Goal: Task Accomplishment & Management: Manage account settings

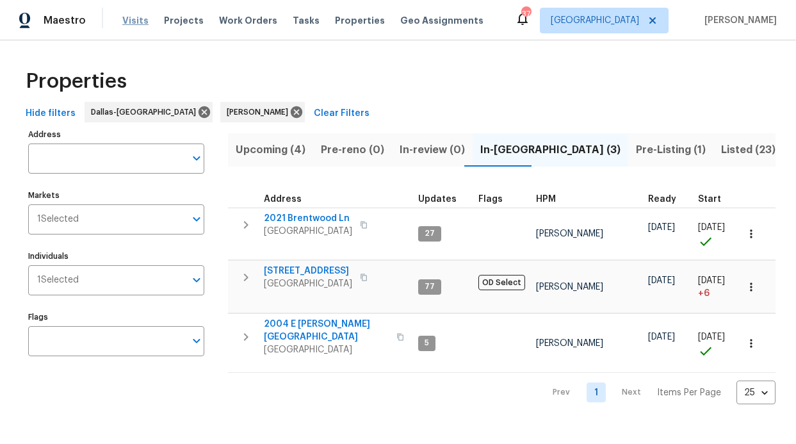
click at [133, 24] on span "Visits" at bounding box center [135, 20] width 26 height 13
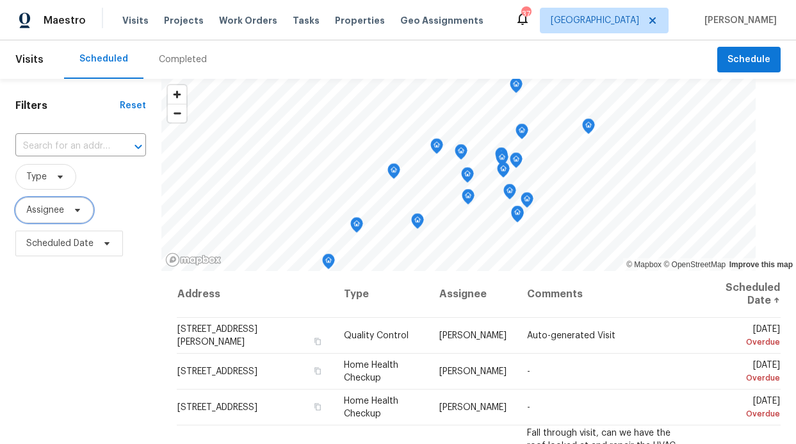
click at [54, 211] on span "Assignee" at bounding box center [45, 210] width 38 height 13
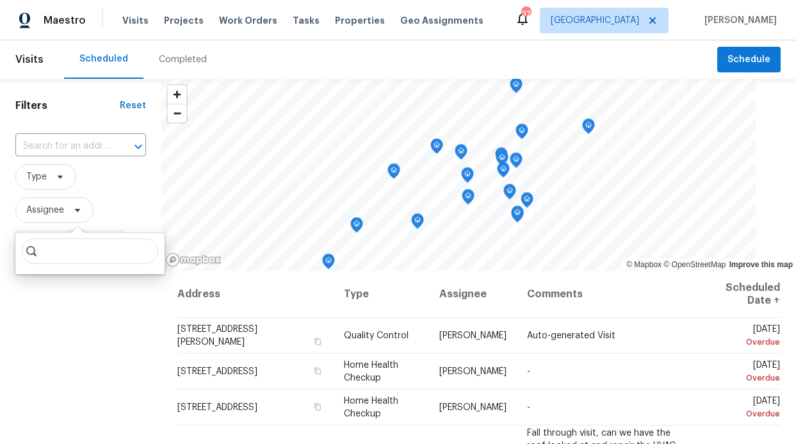
click at [58, 250] on input "search" at bounding box center [90, 251] width 136 height 26
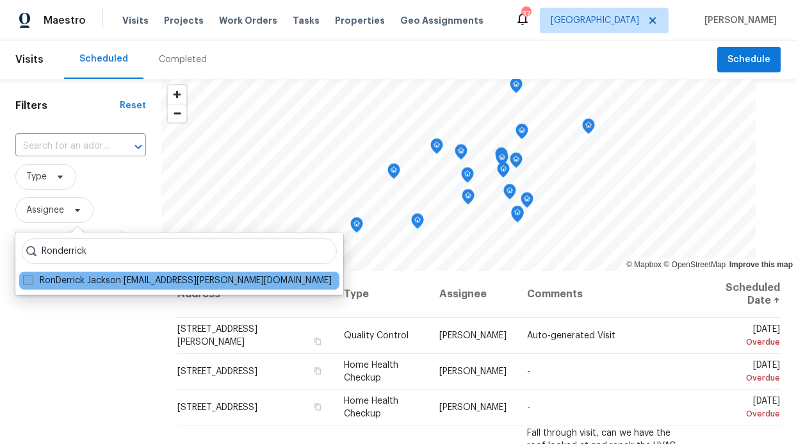
type input "Ronderrick"
click at [67, 279] on label "RonDerrick Jackson ron.jackson@opendoor.com" at bounding box center [177, 280] width 309 height 13
click at [31, 279] on input "RonDerrick Jackson ron.jackson@opendoor.com" at bounding box center [27, 278] width 8 height 8
checkbox input "true"
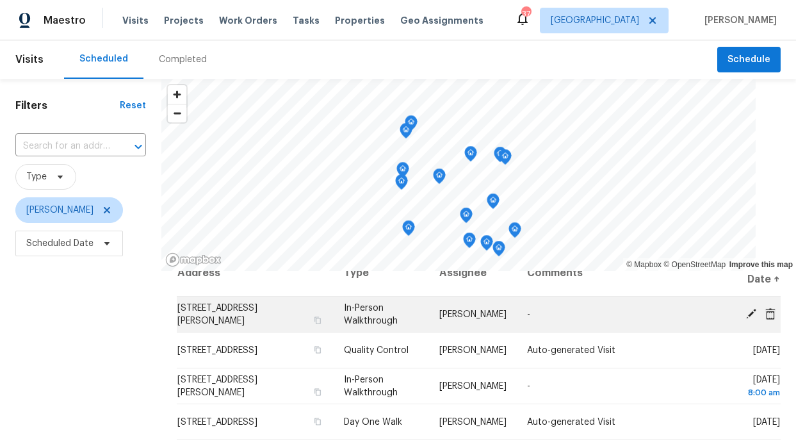
scroll to position [8, 0]
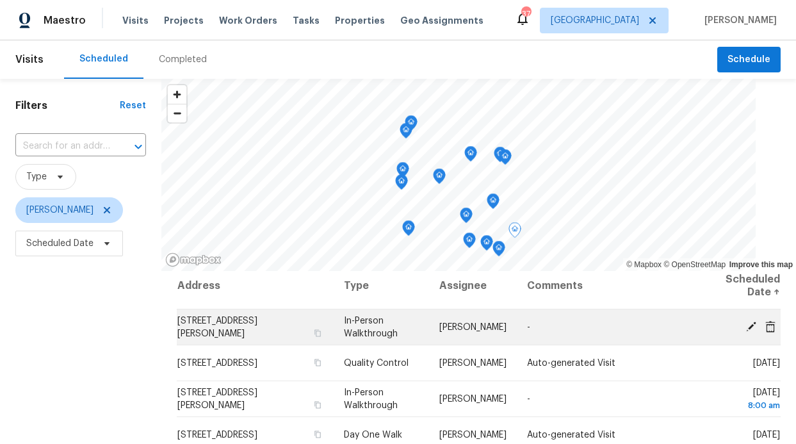
click at [234, 327] on td "703 E Daugherty Dr, Garland, TX 75041" at bounding box center [255, 327] width 157 height 36
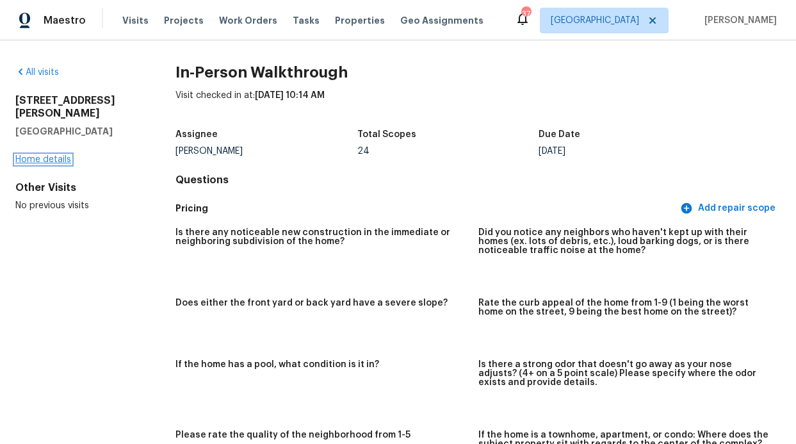
click at [52, 155] on link "Home details" at bounding box center [43, 159] width 56 height 9
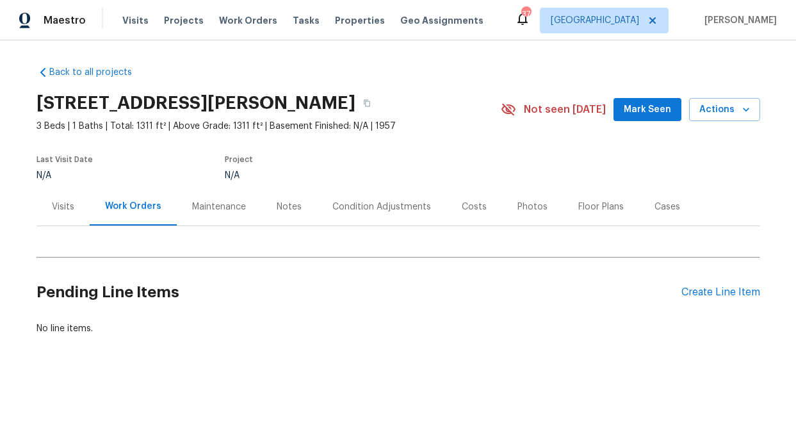
click at [265, 202] on div "Notes" at bounding box center [289, 207] width 56 height 38
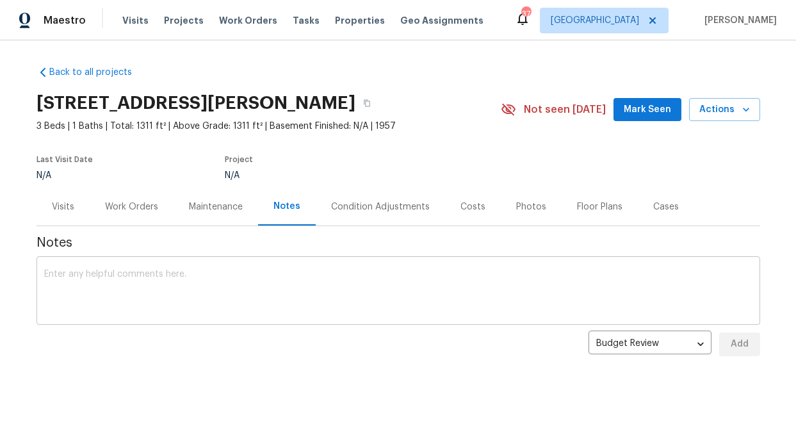
click at [292, 280] on textarea at bounding box center [398, 292] width 708 height 45
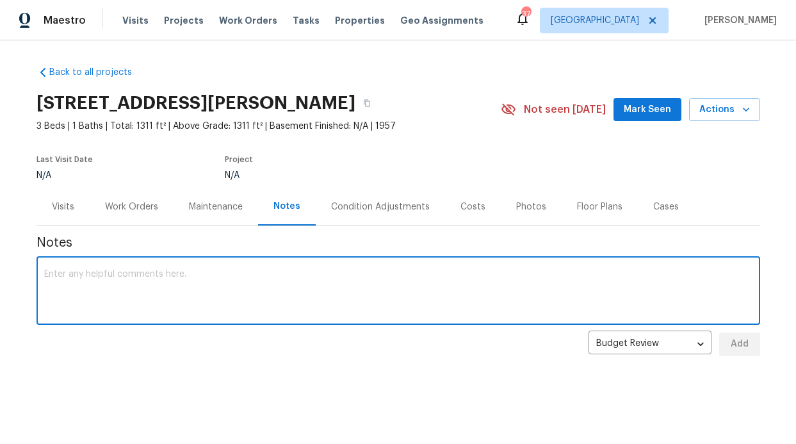
paste textarea "Neighborhood Overview Neighborhood: Very rundown; most homes on the street appe…"
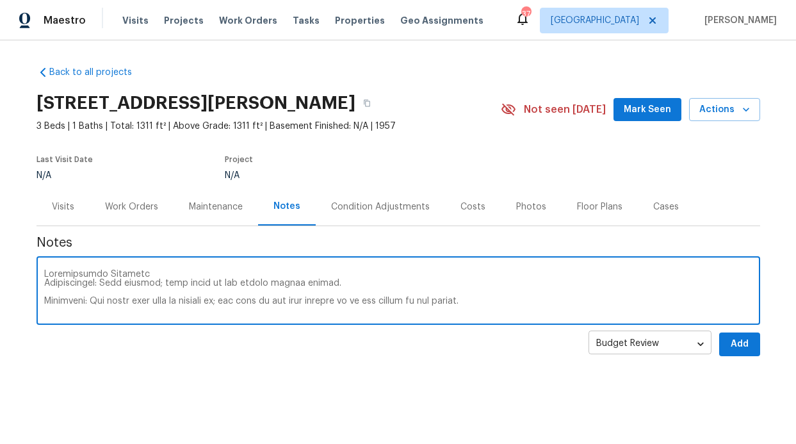
scroll to position [395, 0]
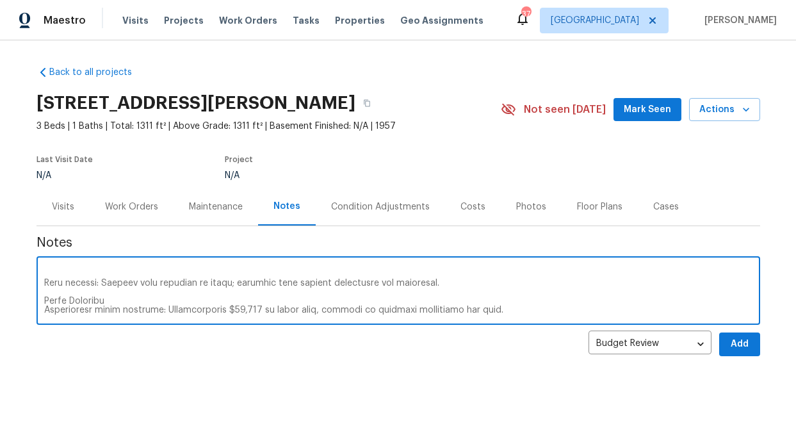
click at [425, 272] on textarea at bounding box center [398, 292] width 708 height 45
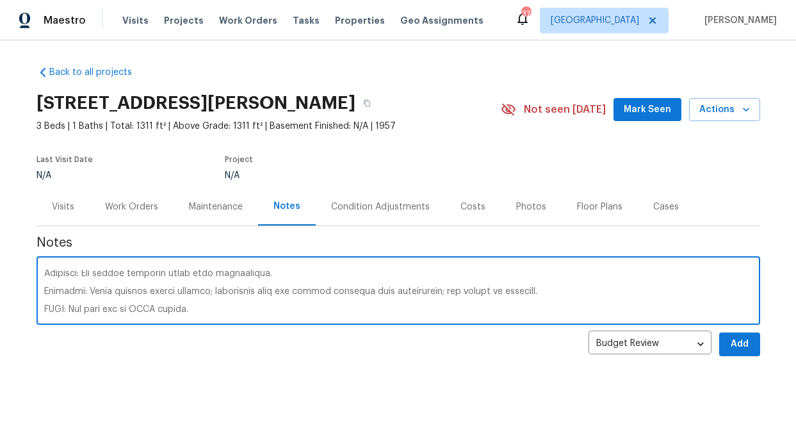
drag, startPoint x: 423, startPoint y: 272, endPoint x: 324, endPoint y: 268, distance: 98.7
click at [324, 268] on div "x ​" at bounding box center [399, 291] width 724 height 65
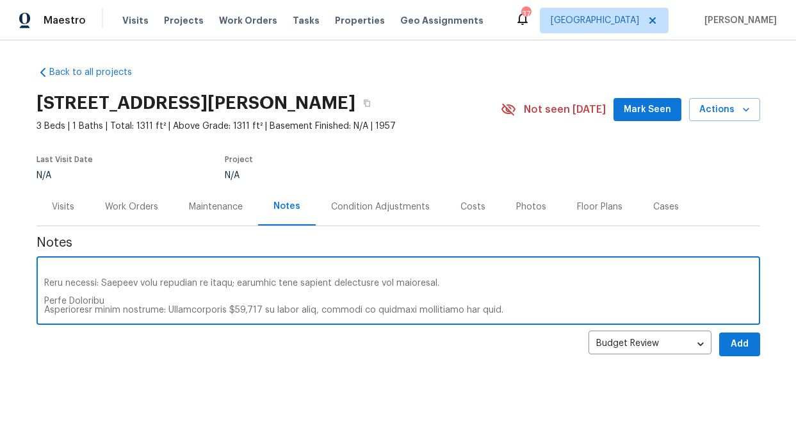
click at [331, 285] on textarea at bounding box center [398, 292] width 708 height 45
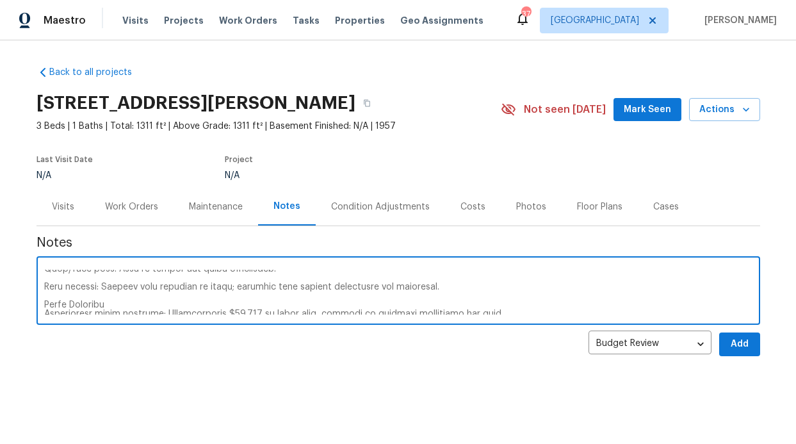
drag, startPoint x: 216, startPoint y: 277, endPoint x: 243, endPoint y: 275, distance: 27.0
click at [243, 275] on textarea at bounding box center [398, 292] width 708 height 45
click at [231, 277] on textarea at bounding box center [398, 292] width 708 height 45
drag, startPoint x: 225, startPoint y: 289, endPoint x: 411, endPoint y: 291, distance: 185.8
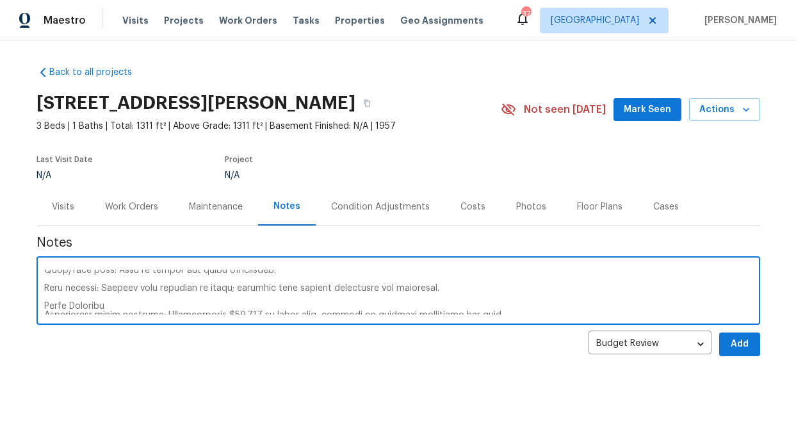
click at [411, 291] on textarea at bounding box center [398, 292] width 708 height 45
click at [297, 287] on textarea at bounding box center [398, 292] width 708 height 45
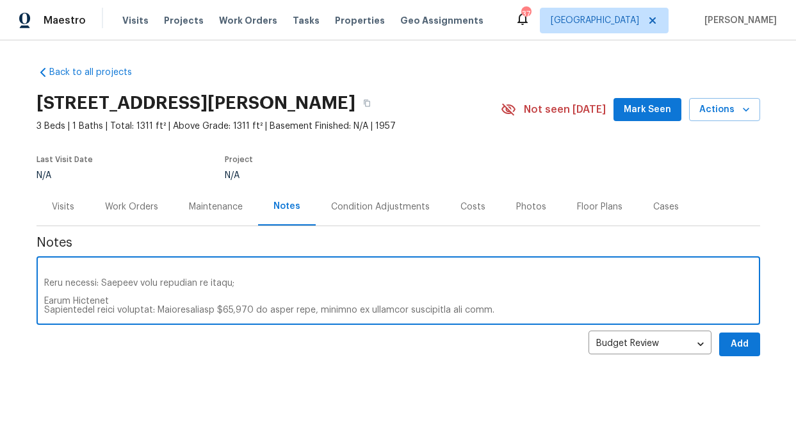
scroll to position [8, 0]
type textarea "Neighborhood Overview Neighborhood: Very rundown; most homes on the street appe…"
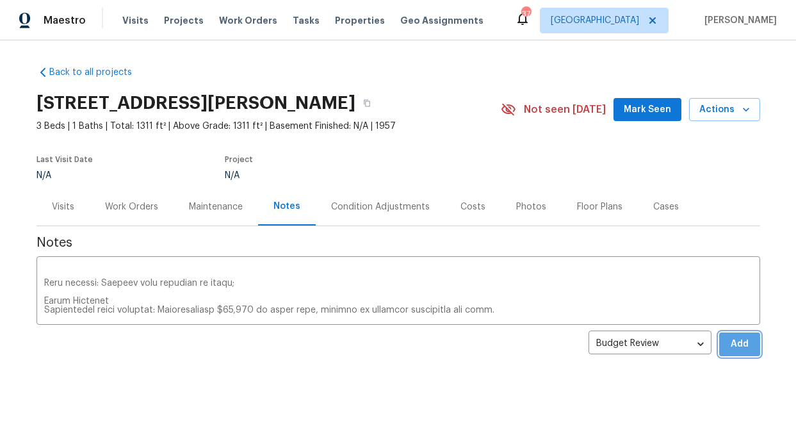
click at [732, 336] on span "Add" at bounding box center [740, 344] width 20 height 16
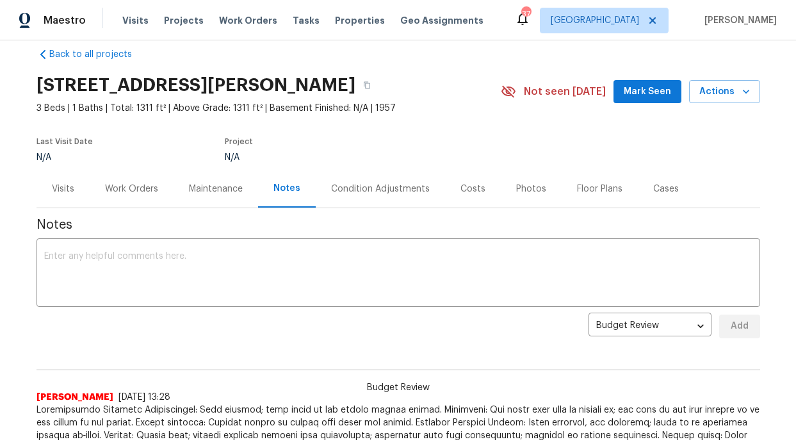
scroll to position [19, 0]
click at [127, 25] on span "Visits" at bounding box center [135, 20] width 26 height 13
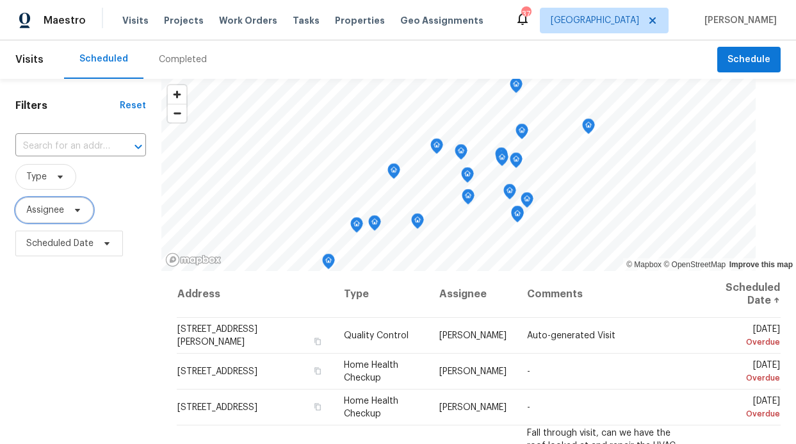
click at [40, 217] on span "Assignee" at bounding box center [45, 210] width 38 height 13
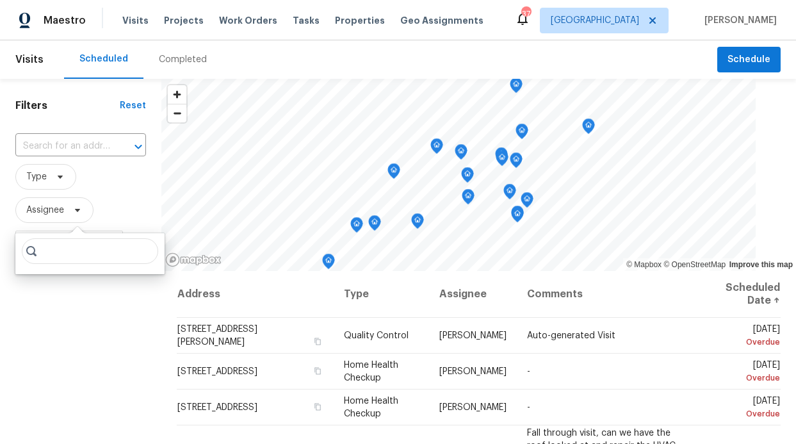
click at [78, 242] on input "search" at bounding box center [90, 251] width 136 height 26
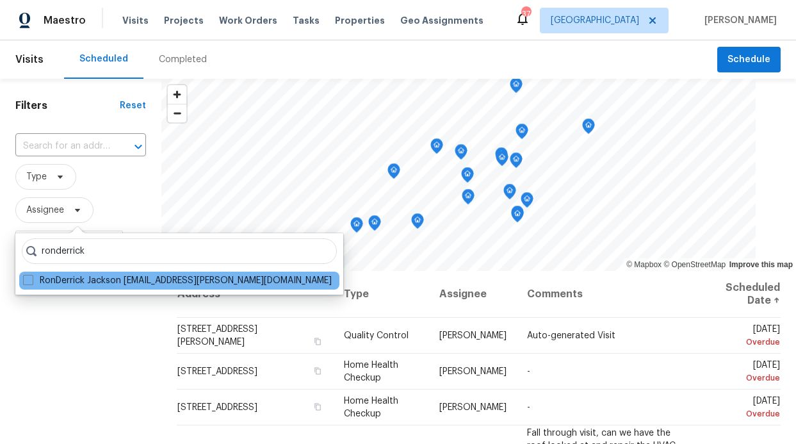
type input "ronderrick"
click at [86, 272] on div "RonDerrick Jackson ron.jackson@opendoor.com" at bounding box center [179, 281] width 320 height 18
click at [83, 288] on div "RonDerrick Jackson ron.jackson@opendoor.com" at bounding box center [179, 281] width 320 height 18
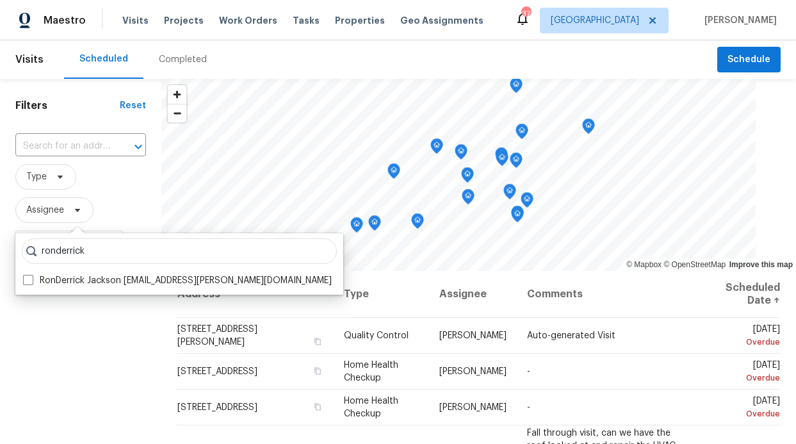
click at [86, 270] on div "ronderrick RonDerrick Jackson ron.jackson@opendoor.com" at bounding box center [179, 263] width 328 height 61
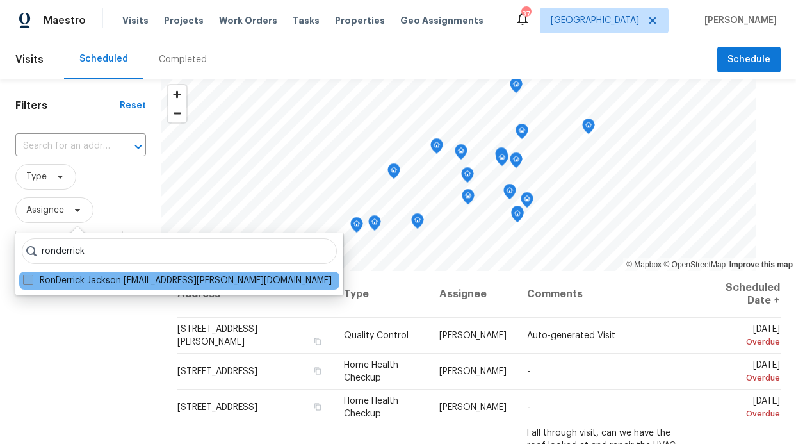
click at [85, 278] on label "RonDerrick Jackson ron.jackson@opendoor.com" at bounding box center [177, 280] width 309 height 13
click at [31, 278] on input "RonDerrick Jackson ron.jackson@opendoor.com" at bounding box center [27, 278] width 8 height 8
checkbox input "true"
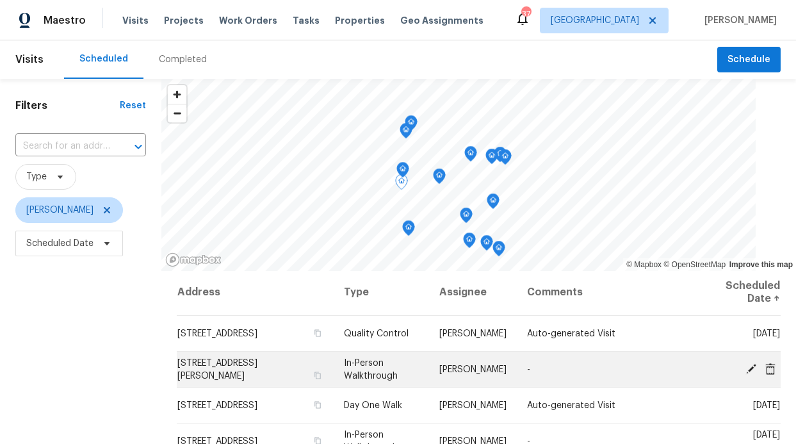
scroll to position [3, 0]
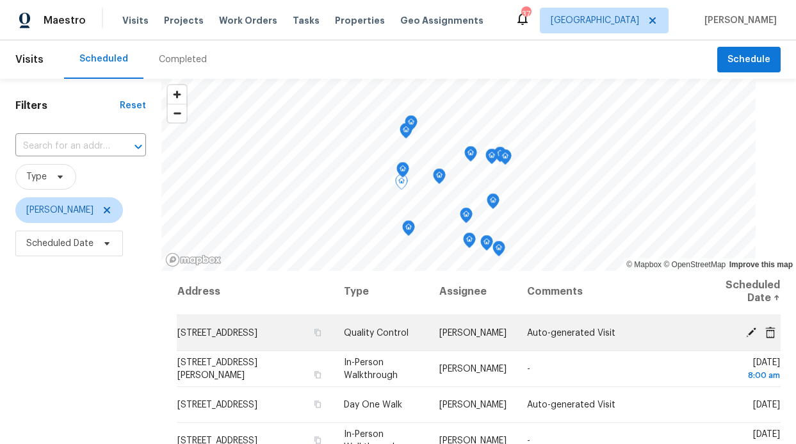
click at [746, 330] on icon at bounding box center [751, 332] width 10 height 10
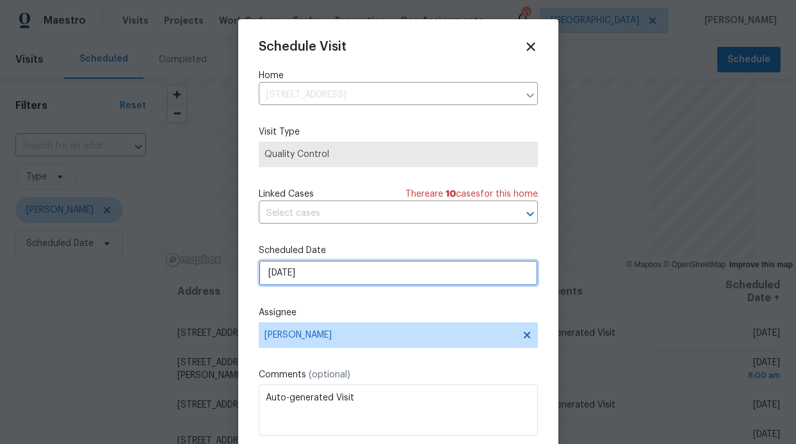
click at [318, 266] on input "10/7/2025" at bounding box center [398, 273] width 279 height 26
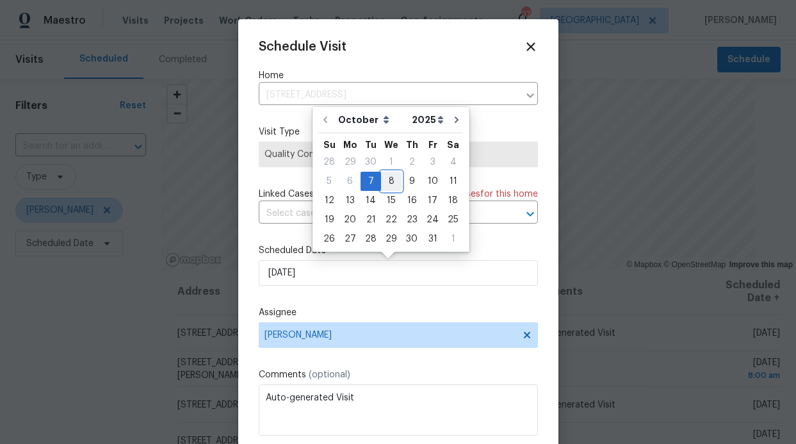
click at [388, 184] on div "8" at bounding box center [391, 181] width 20 height 18
type input "10/8/2025"
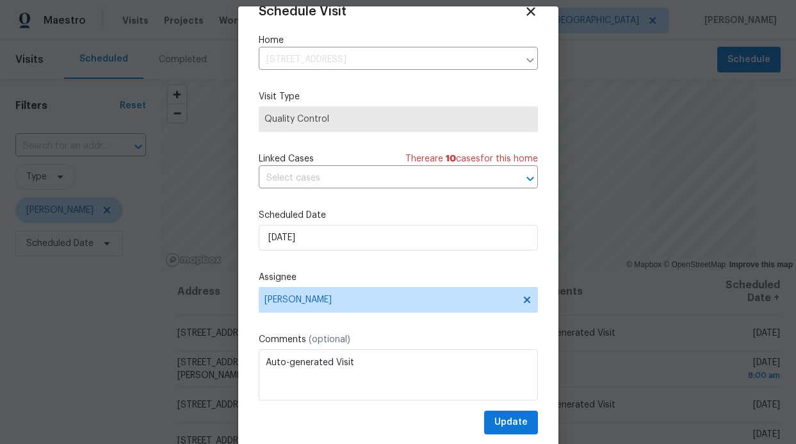
scroll to position [43, 0]
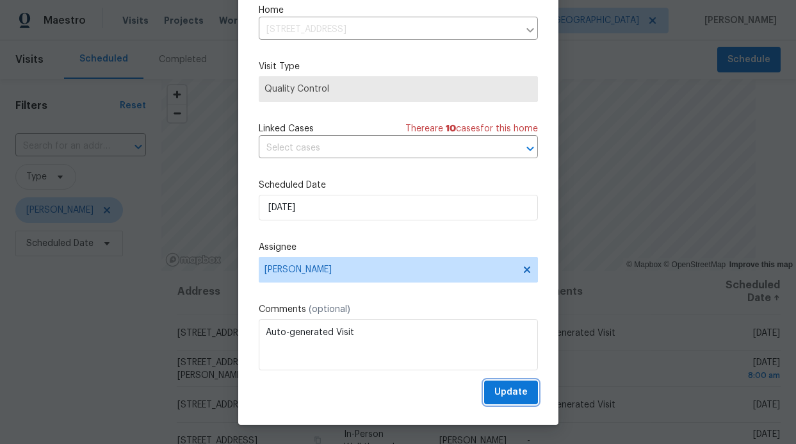
click at [495, 390] on span "Update" at bounding box center [511, 392] width 33 height 16
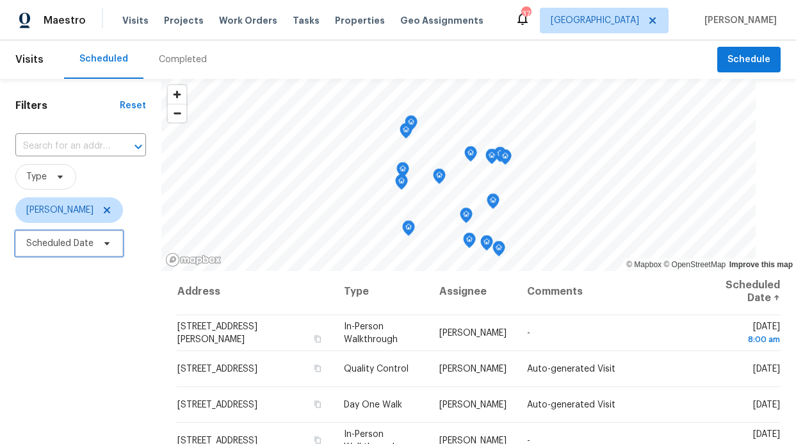
click at [74, 247] on span "Scheduled Date" at bounding box center [59, 243] width 67 height 13
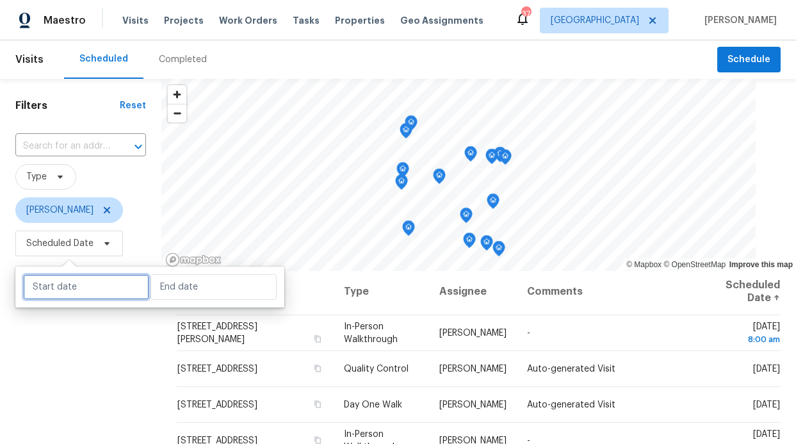
click at [82, 287] on input "text" at bounding box center [86, 287] width 126 height 26
select select "9"
select select "2025"
select select "10"
select select "2025"
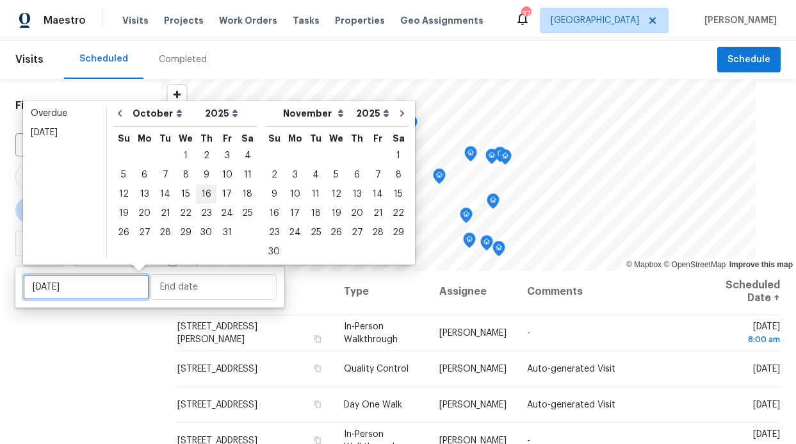
type input "Thu, Oct 16"
type input "Sat, Oct 11"
type input "Sun, Nov 02"
click at [182, 174] on div "8" at bounding box center [186, 175] width 20 height 18
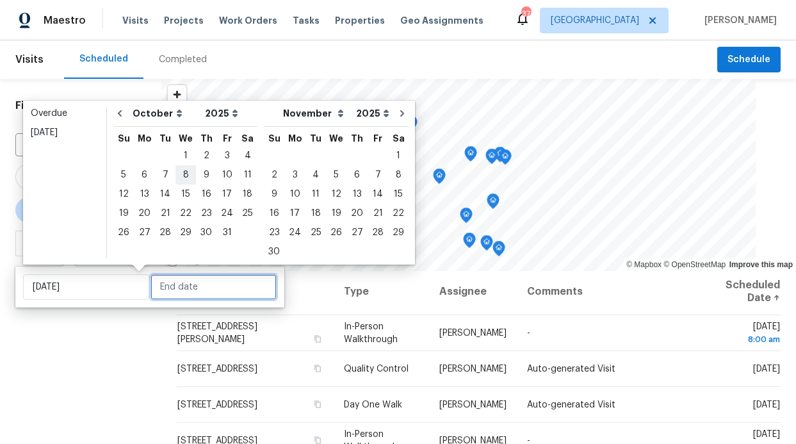
type input "Wed, Oct 08"
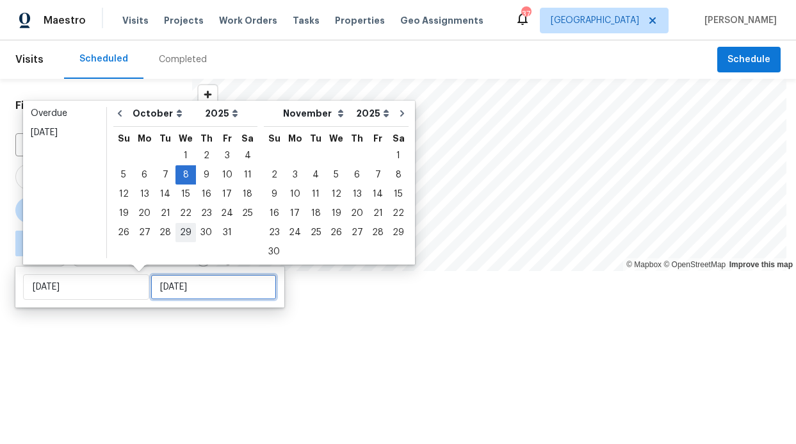
type input "Wed, Oct 29"
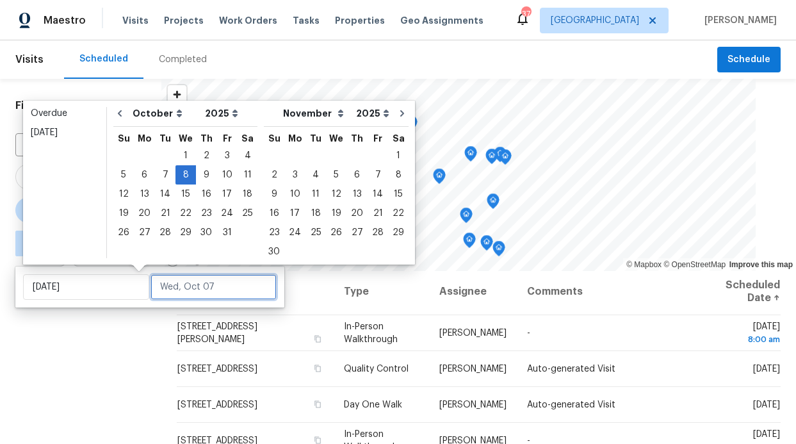
click at [182, 282] on input "text" at bounding box center [214, 287] width 126 height 26
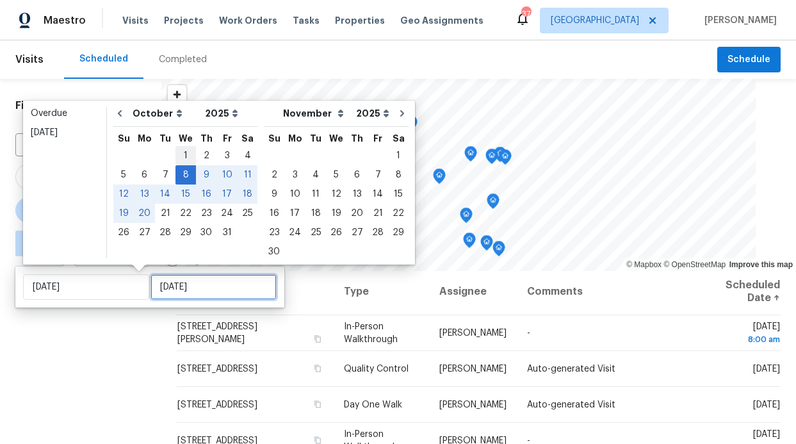
type input "Tue, Oct 14"
type input "Tue, Oct 07"
type input "Wed, Oct 08"
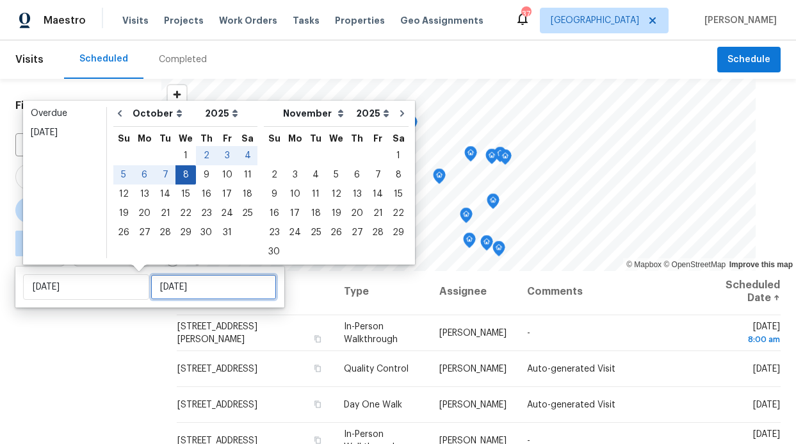
type input "Wed, Oct 08"
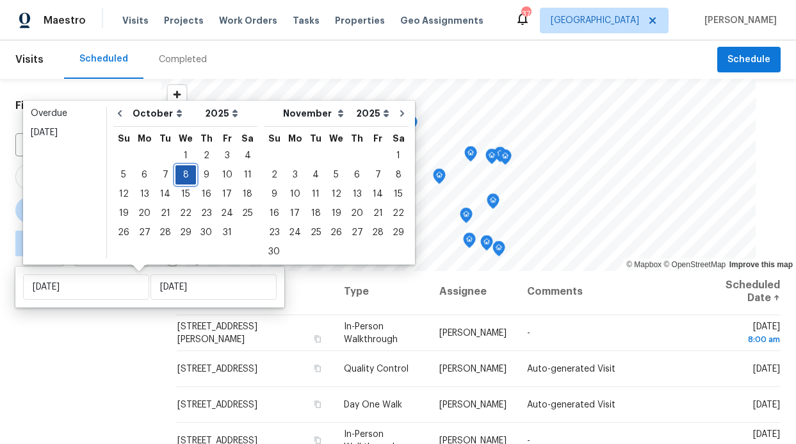
click at [183, 172] on div "8" at bounding box center [186, 175] width 20 height 18
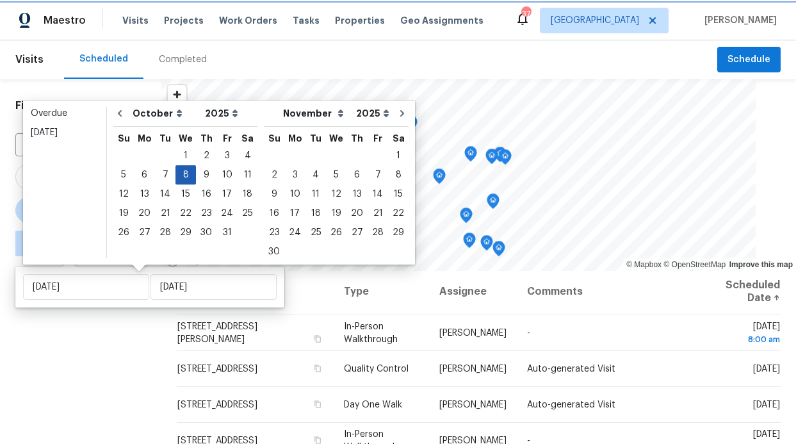
type input "Wed, Oct 08"
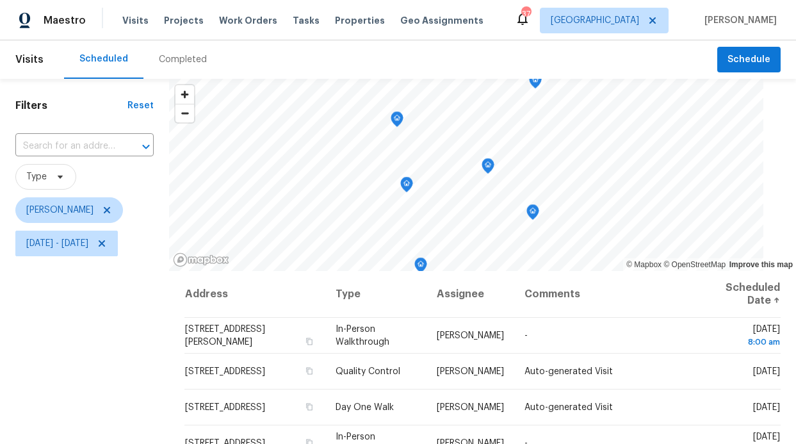
click at [133, 341] on div "Filters Reset ​ Type RonDerrick Jackson Wed, Oct 08 - Wed, Oct 08" at bounding box center [84, 352] width 169 height 547
click at [112, 206] on icon at bounding box center [107, 210] width 10 height 10
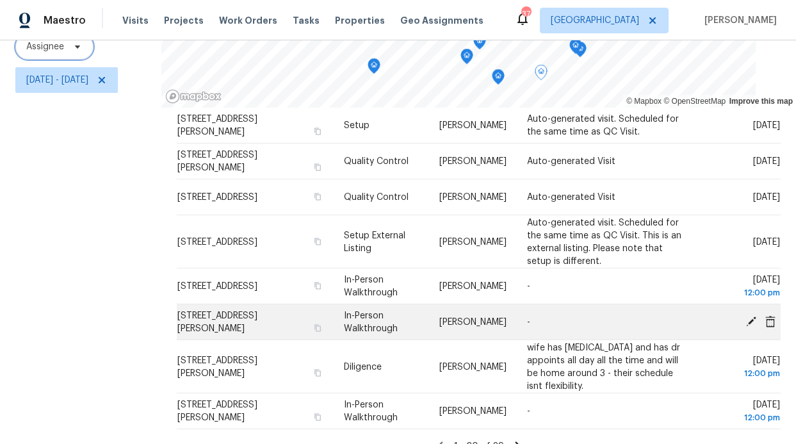
scroll to position [192, 0]
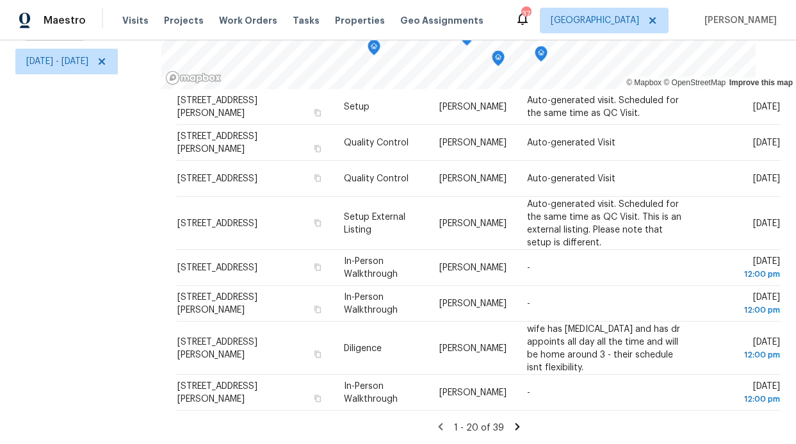
click at [516, 423] on icon at bounding box center [517, 426] width 4 height 7
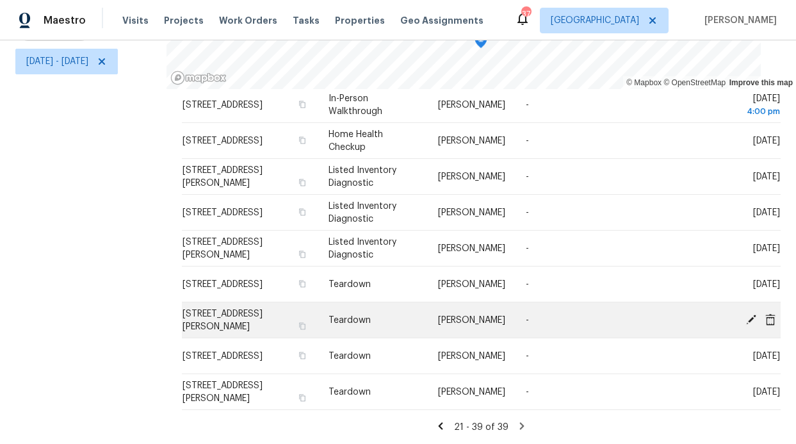
scroll to position [505, 0]
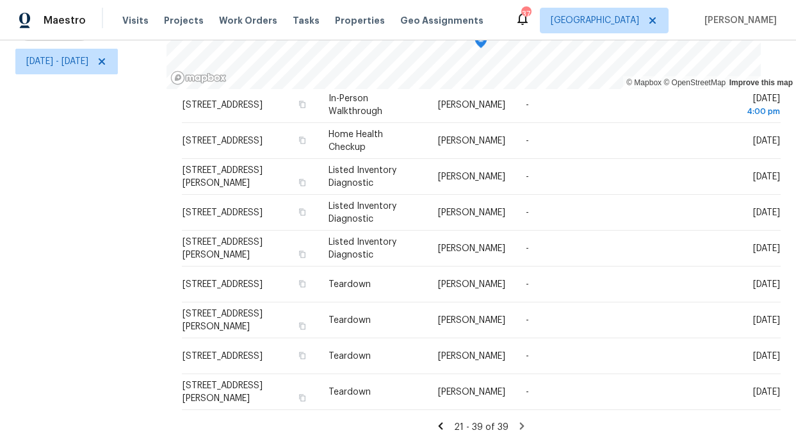
click at [516, 420] on icon at bounding box center [522, 426] width 12 height 12
click at [518, 420] on icon at bounding box center [522, 426] width 12 height 12
click at [520, 422] on icon at bounding box center [522, 425] width 4 height 7
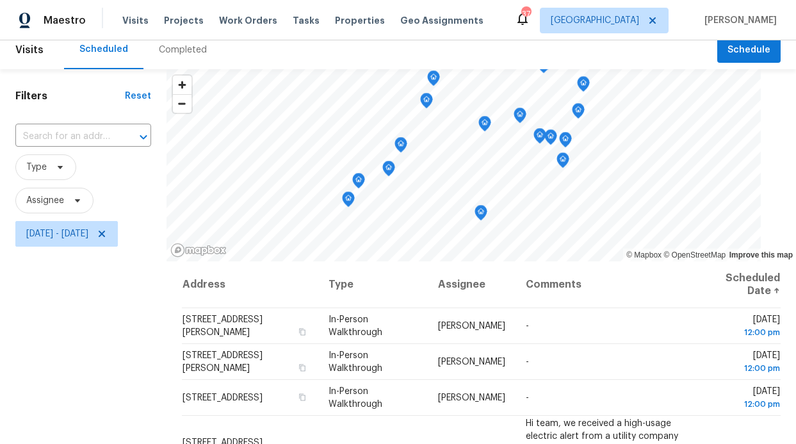
scroll to position [0, 0]
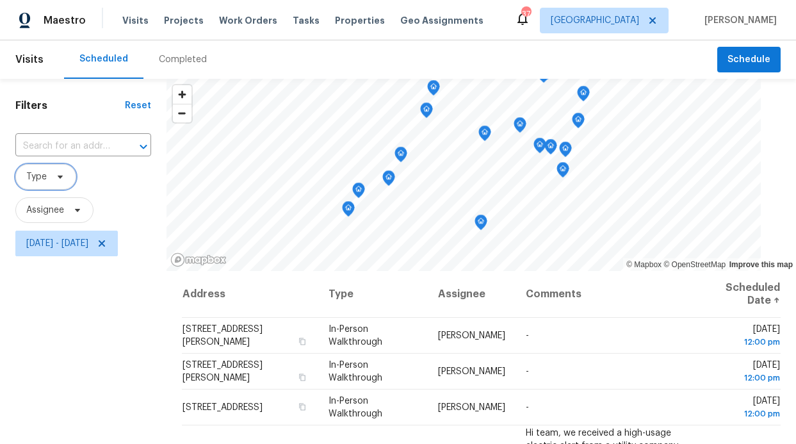
click at [63, 186] on span "Type" at bounding box center [45, 177] width 61 height 26
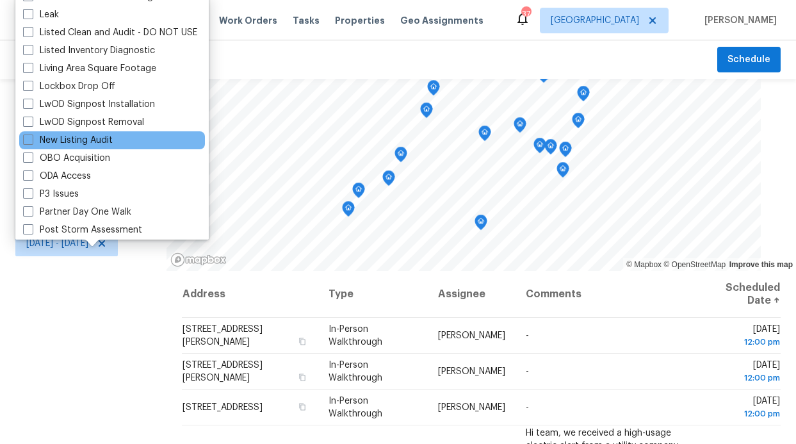
scroll to position [469, 0]
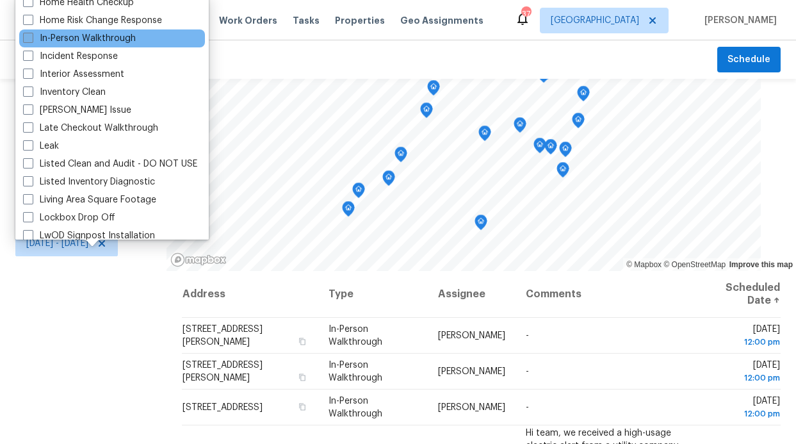
click at [92, 35] on label "In-Person Walkthrough" at bounding box center [79, 38] width 113 height 13
click at [31, 35] on input "In-Person Walkthrough" at bounding box center [27, 36] width 8 height 8
checkbox input "true"
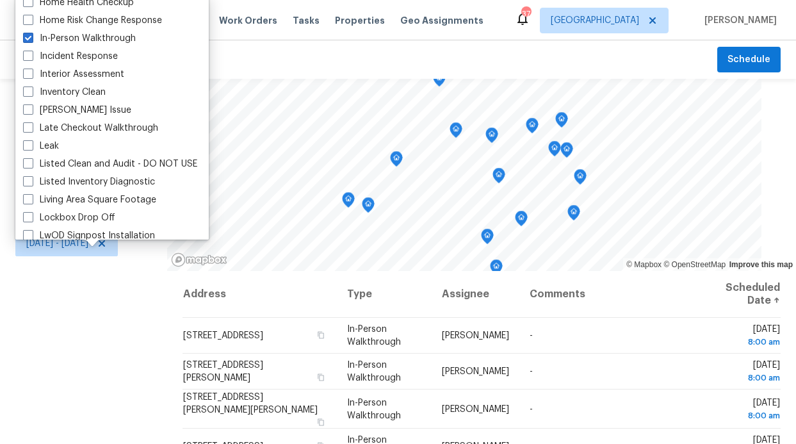
click at [106, 358] on div "Filters Reset ​ In-Person Walkthrough Assignee Wed, Oct 08 - Wed, Oct 08" at bounding box center [83, 352] width 167 height 547
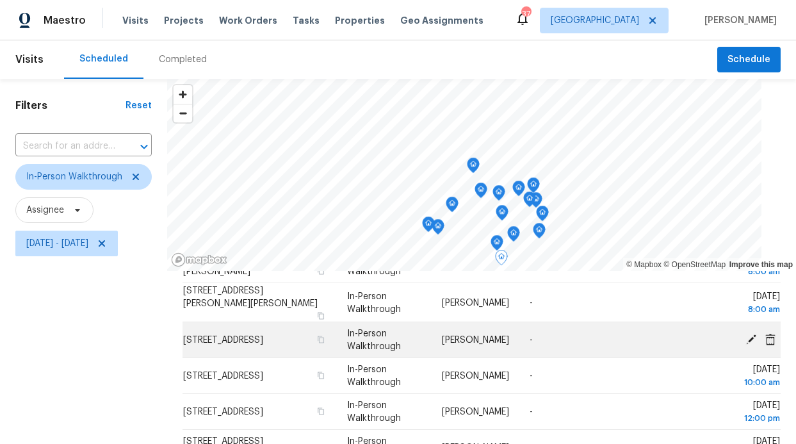
scroll to position [123, 0]
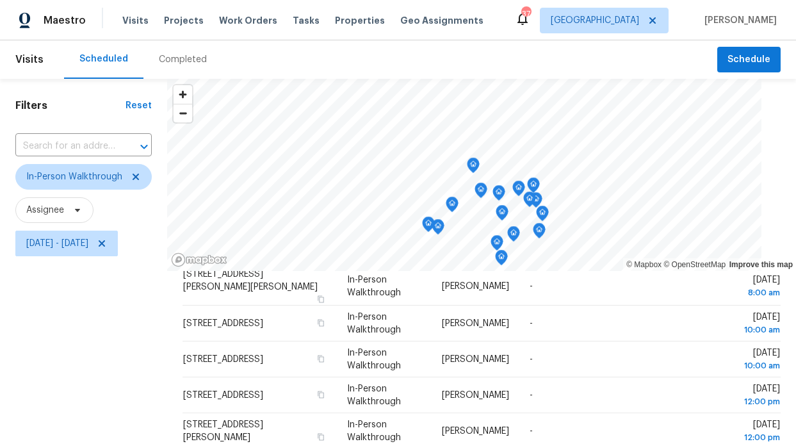
drag, startPoint x: 139, startPoint y: 342, endPoint x: 139, endPoint y: 300, distance: 42.3
click at [139, 300] on div "Filters Reset ​ In-Person Walkthrough Assignee Wed, Oct 08 - Wed, Oct 08" at bounding box center [83, 352] width 167 height 547
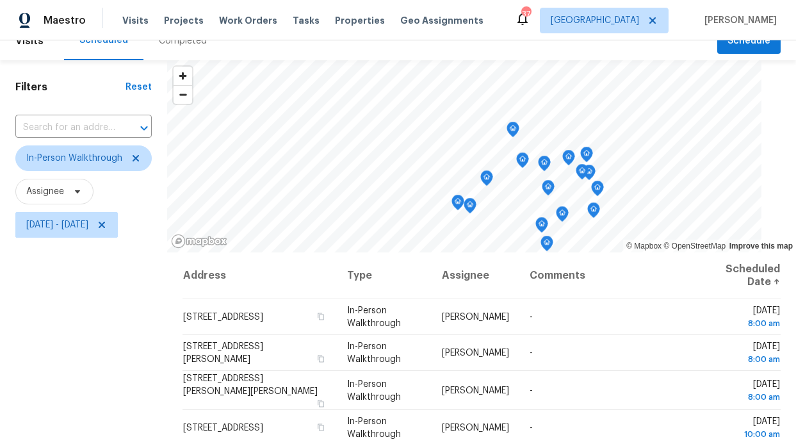
scroll to position [0, 0]
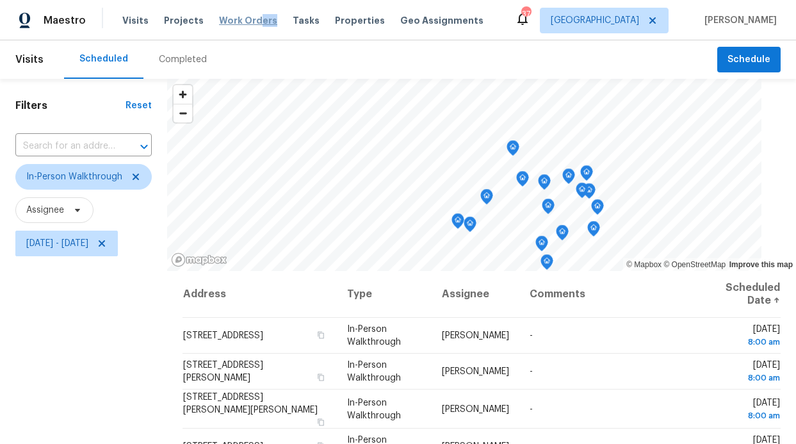
click at [251, 26] on div "Visits Projects Work Orders Tasks Properties Geo Assignments" at bounding box center [310, 21] width 377 height 26
click at [249, 19] on span "Work Orders" at bounding box center [248, 20] width 58 height 13
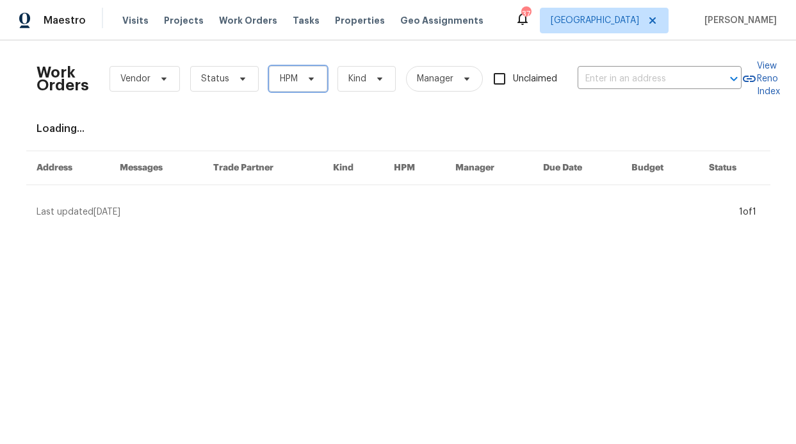
click at [291, 80] on span "HPM" at bounding box center [289, 78] width 18 height 13
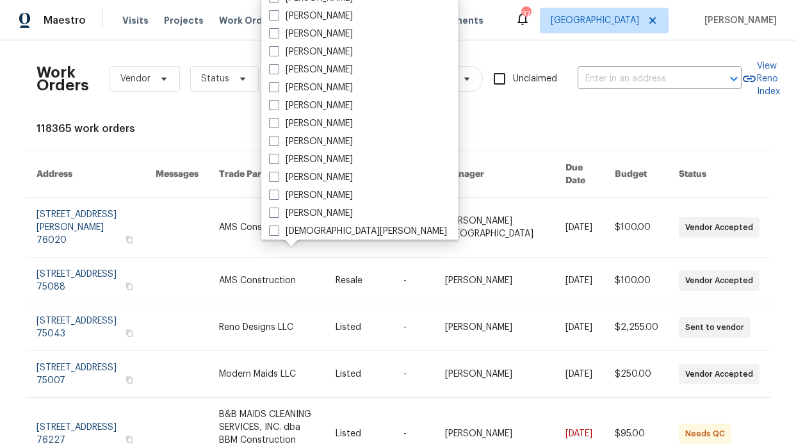
scroll to position [715, 0]
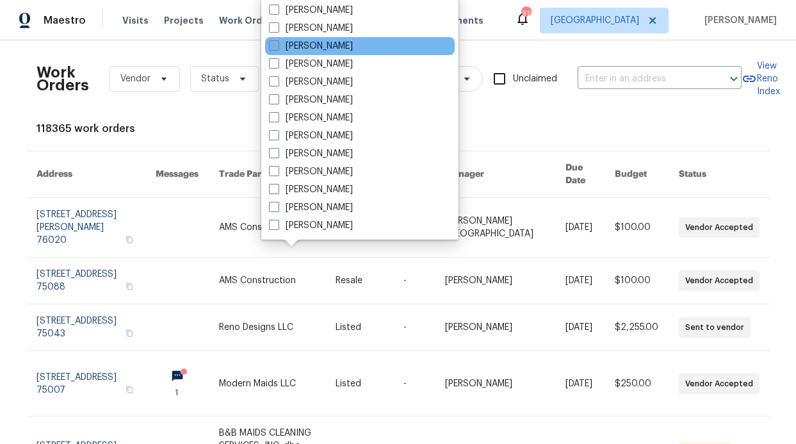
click at [334, 47] on label "[PERSON_NAME]" at bounding box center [311, 46] width 84 height 13
click at [277, 47] on input "[PERSON_NAME]" at bounding box center [273, 44] width 8 height 8
checkbox input "true"
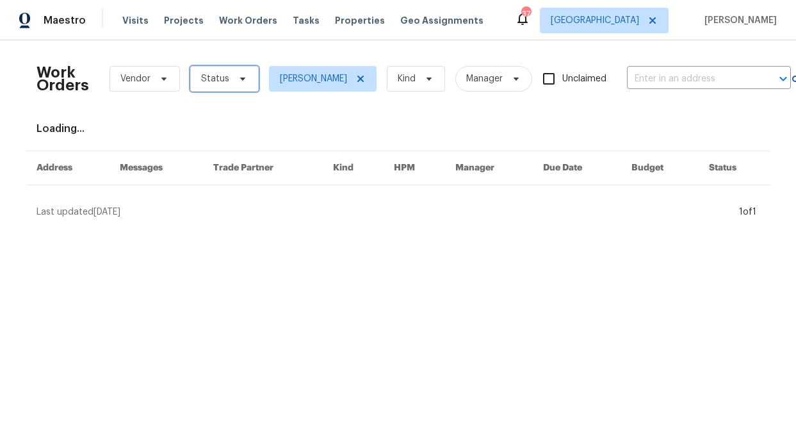
click at [238, 66] on span "Status" at bounding box center [224, 79] width 69 height 26
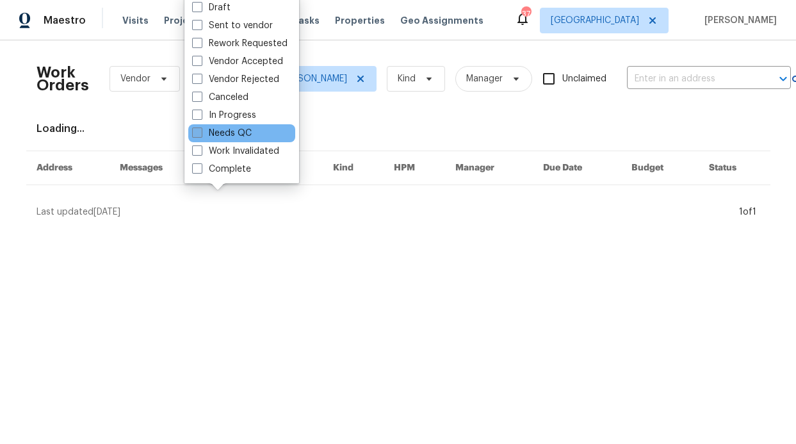
click at [238, 133] on label "Needs QC" at bounding box center [222, 133] width 60 height 13
click at [200, 133] on input "Needs QC" at bounding box center [196, 131] width 8 height 8
checkbox input "true"
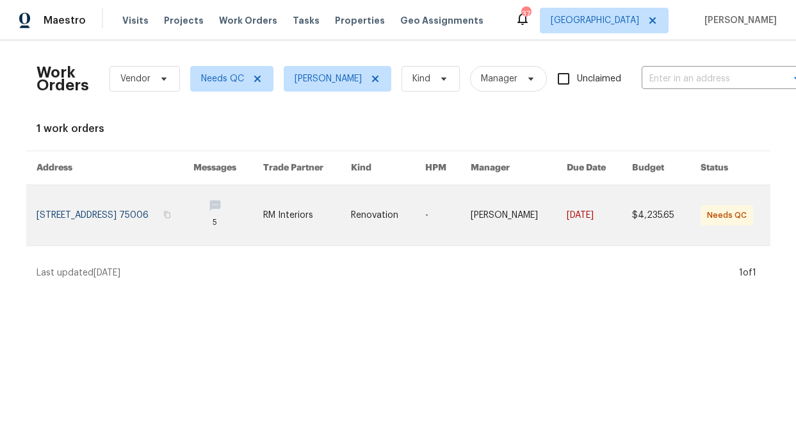
click at [304, 220] on link at bounding box center [307, 215] width 88 height 60
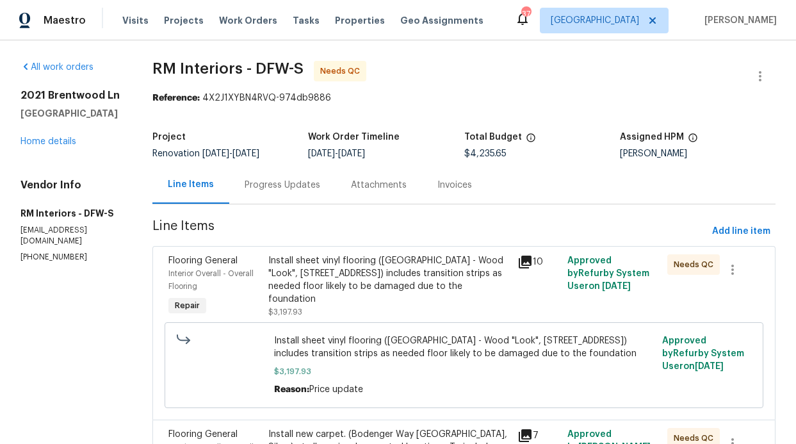
click at [325, 279] on div "Install sheet vinyl flooring (Sugar Valley - Wood "Look", 565 Beacon Hill) incl…" at bounding box center [389, 279] width 242 height 51
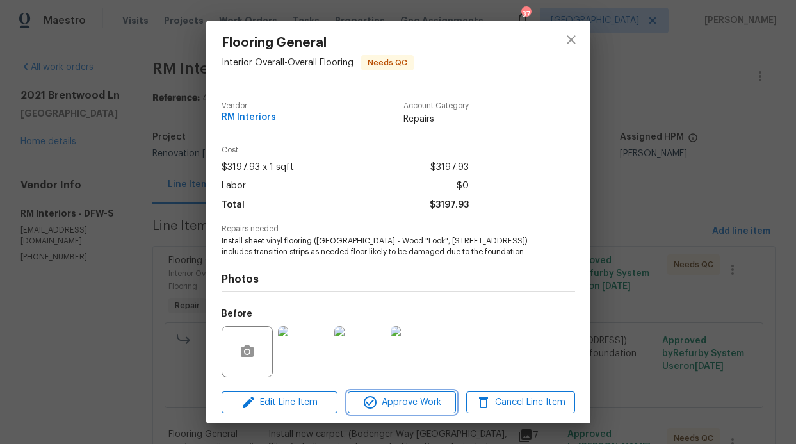
click at [393, 405] on span "Approve Work" at bounding box center [402, 403] width 101 height 16
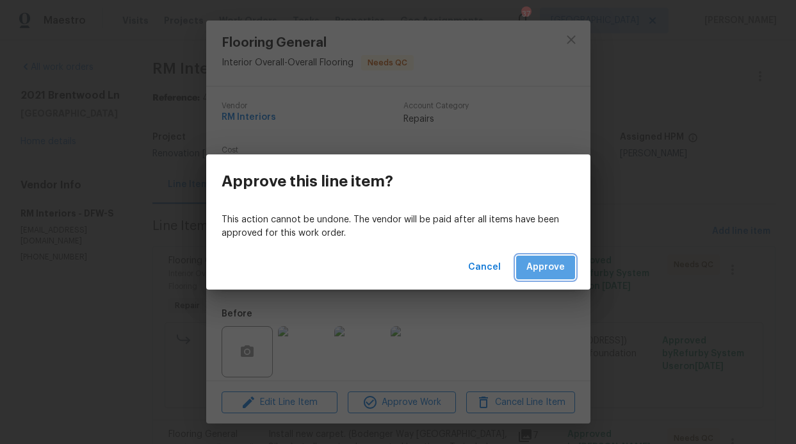
click at [543, 275] on span "Approve" at bounding box center [546, 267] width 38 height 16
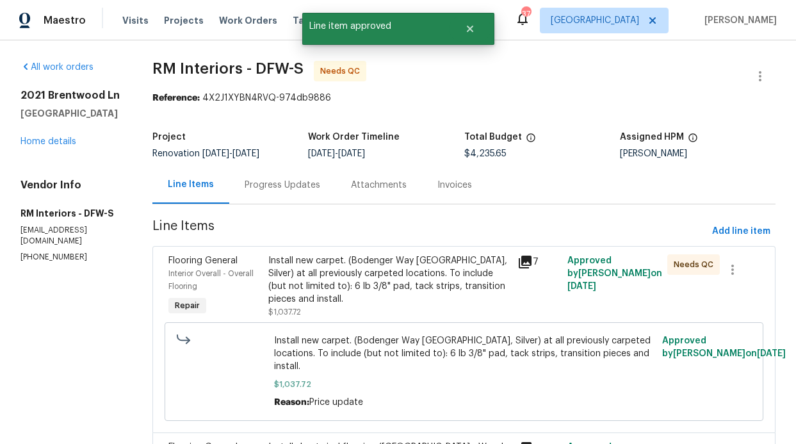
click at [425, 292] on div "Install new carpet. (Bodenger Way 945 Winter Ash, Silver) at all previously car…" at bounding box center [389, 279] width 242 height 51
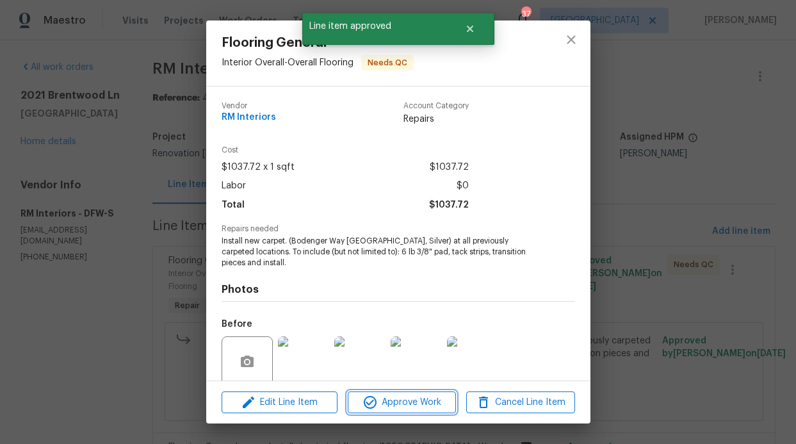
click at [413, 406] on span "Approve Work" at bounding box center [402, 403] width 101 height 16
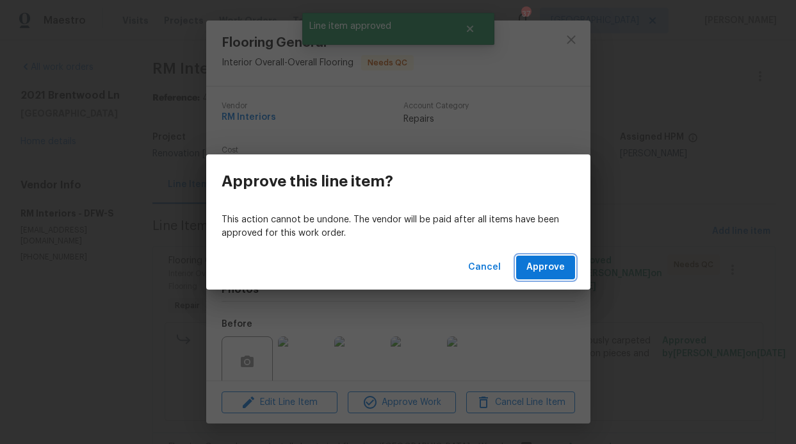
click at [537, 256] on button "Approve" at bounding box center [545, 268] width 59 height 24
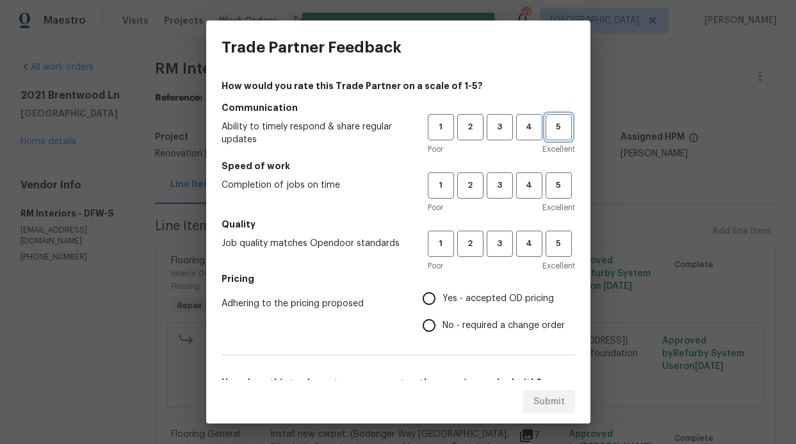
click at [547, 127] on span "5" at bounding box center [559, 127] width 24 height 15
click at [547, 183] on span "5" at bounding box center [559, 185] width 24 height 15
click at [554, 243] on span "5" at bounding box center [559, 243] width 24 height 15
click at [464, 304] on span "Yes - accepted OD pricing" at bounding box center [498, 298] width 111 height 13
click at [443, 304] on input "Yes - accepted OD pricing" at bounding box center [429, 298] width 27 height 27
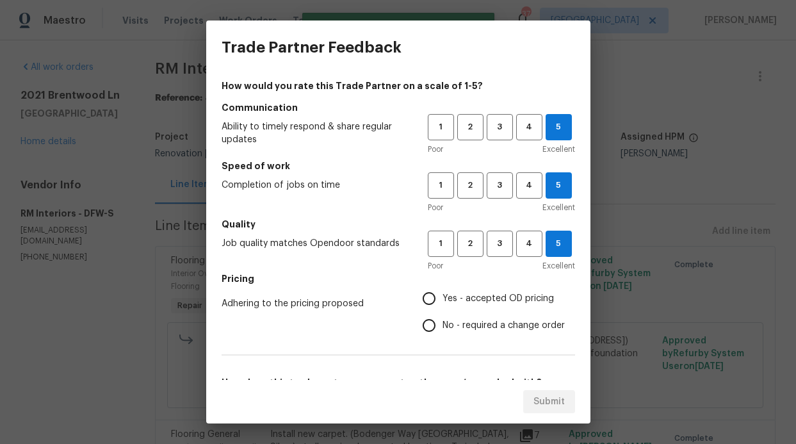
radio input "true"
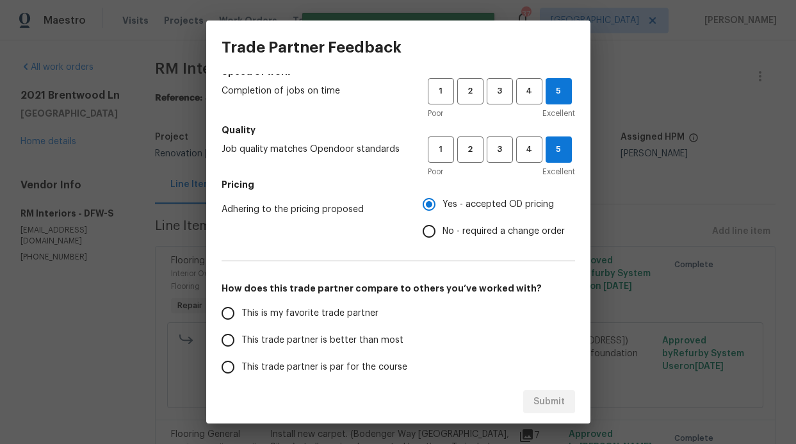
scroll to position [108, 0]
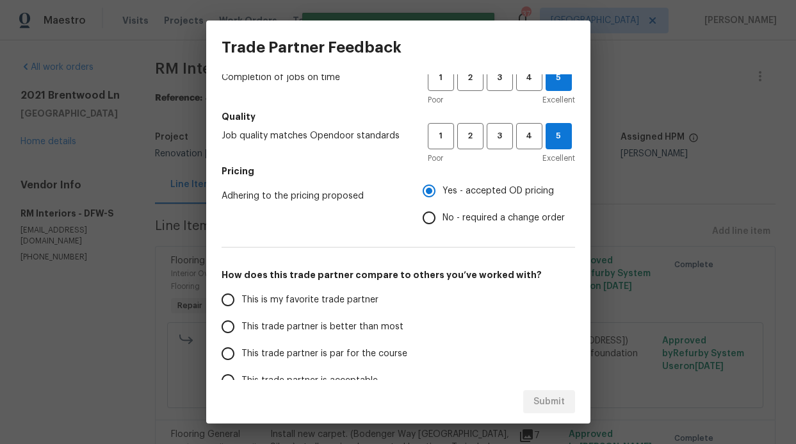
click at [300, 314] on label "This trade partner is better than most" at bounding box center [316, 326] width 202 height 27
click at [241, 314] on input "This trade partner is better than most" at bounding box center [228, 326] width 27 height 27
radio input "false"
click at [326, 305] on span "This is my favorite trade partner" at bounding box center [309, 299] width 137 height 13
click at [241, 305] on input "This is my favorite trade partner" at bounding box center [228, 299] width 27 height 27
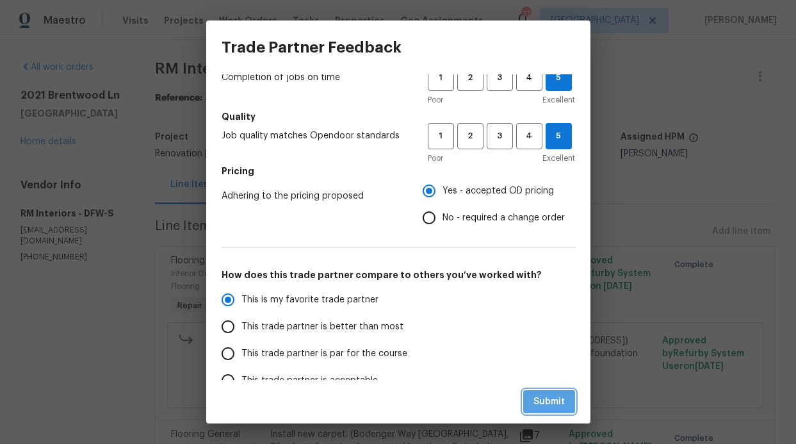
click at [537, 390] on button "Submit" at bounding box center [549, 402] width 52 height 24
radio input "true"
radio input "false"
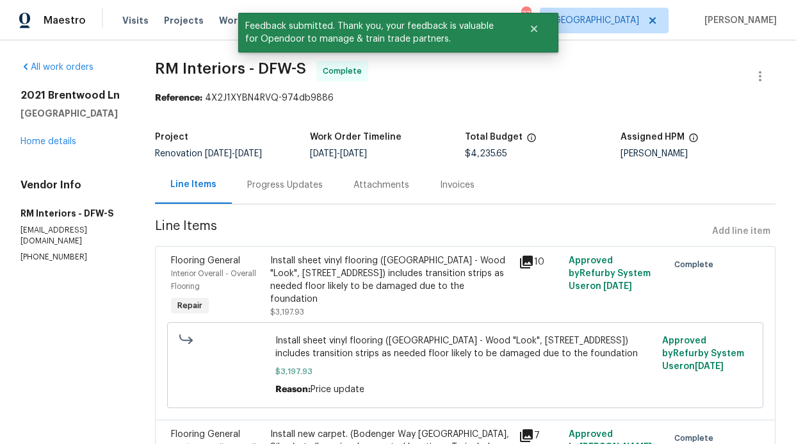
click at [213, 61] on span "RM Interiors - DFW-S" at bounding box center [230, 68] width 151 height 15
click at [231, 32] on div "Visits Projects Work Orders Tasks Properties Geo Assignments" at bounding box center [310, 21] width 377 height 26
click at [225, 20] on span "Work Orders" at bounding box center [248, 20] width 58 height 13
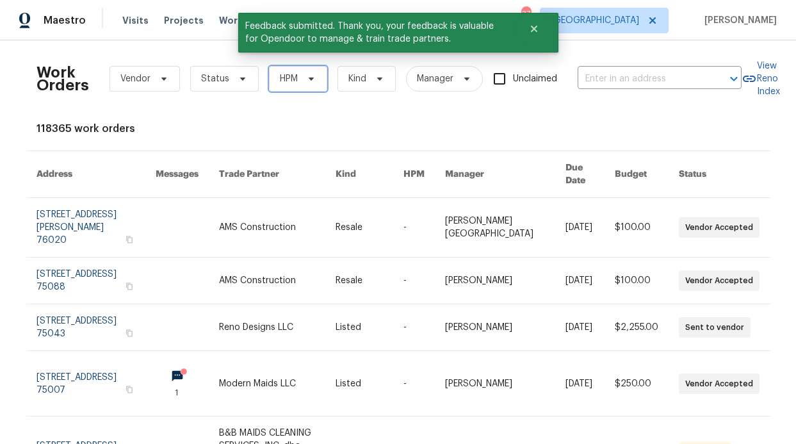
click at [300, 86] on span "HPM" at bounding box center [298, 79] width 58 height 26
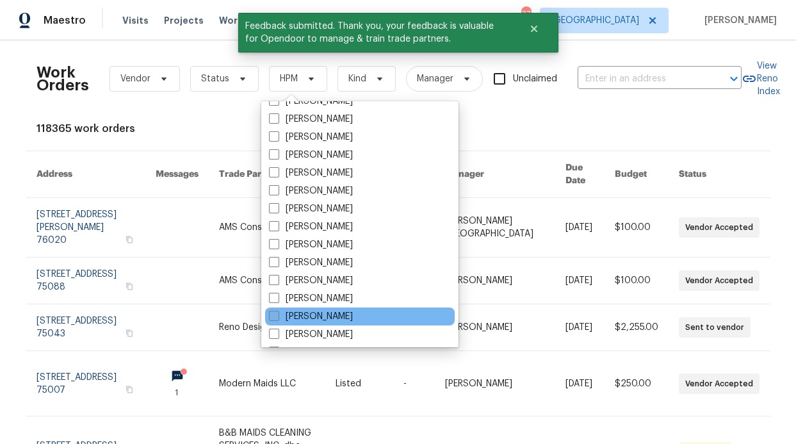
scroll to position [715, 0]
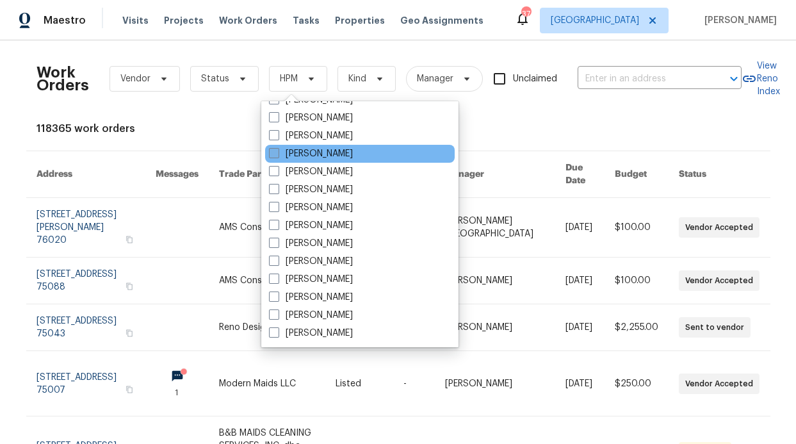
click at [322, 154] on label "[PERSON_NAME]" at bounding box center [311, 153] width 84 height 13
click at [277, 154] on input "[PERSON_NAME]" at bounding box center [273, 151] width 8 height 8
checkbox input "true"
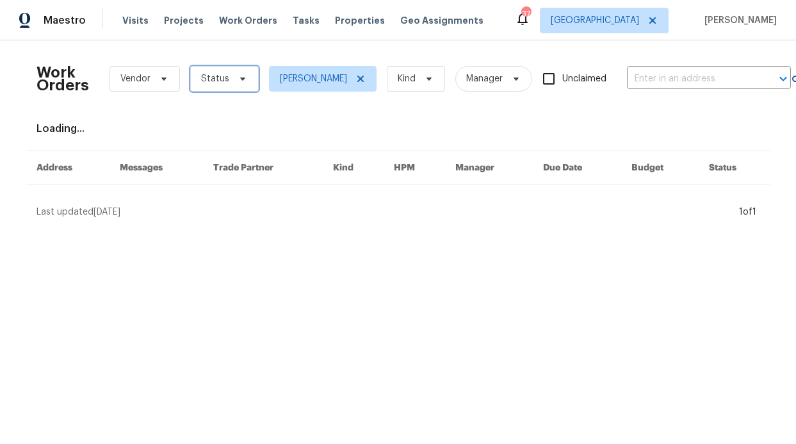
click at [238, 75] on icon at bounding box center [243, 79] width 10 height 10
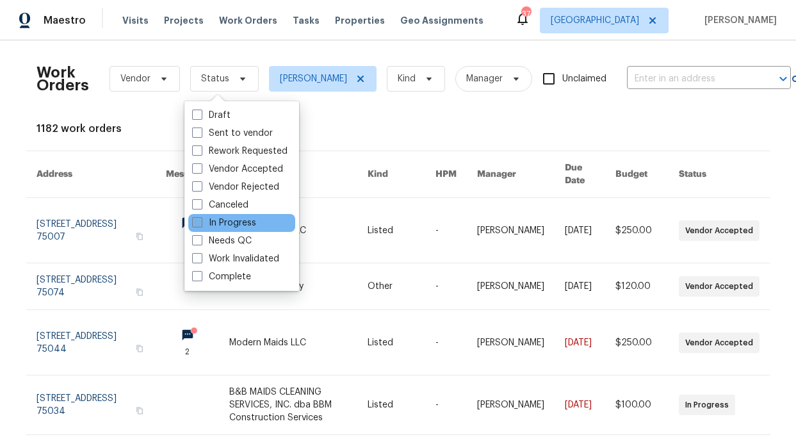
click at [235, 227] on label "In Progress" at bounding box center [224, 223] width 64 height 13
click at [200, 225] on input "In Progress" at bounding box center [196, 221] width 8 height 8
checkbox input "true"
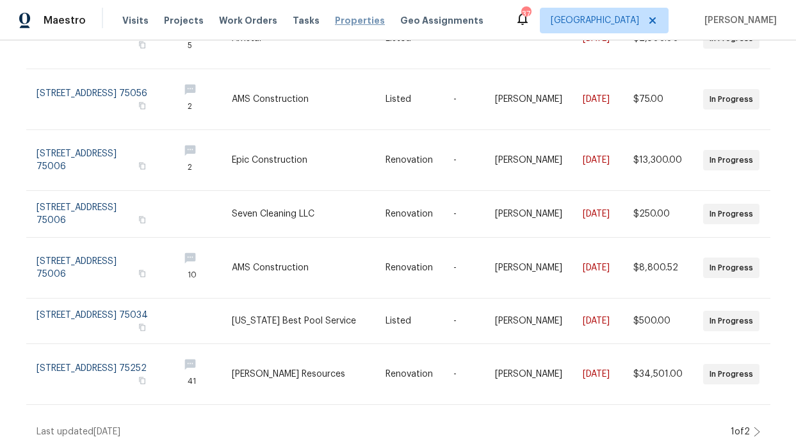
scroll to position [343, 0]
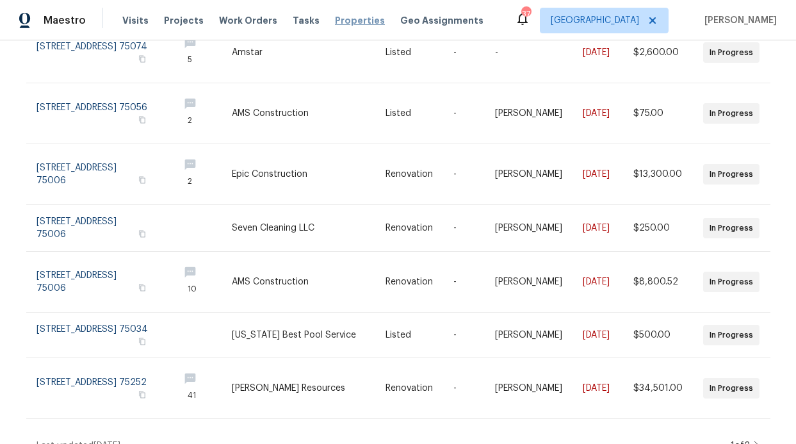
click at [335, 24] on span "Properties" at bounding box center [360, 20] width 50 height 13
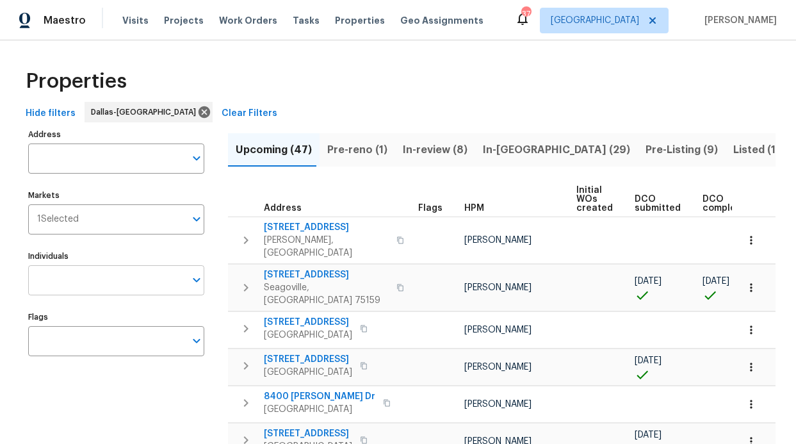
click at [45, 283] on input "Individuals" at bounding box center [106, 280] width 157 height 30
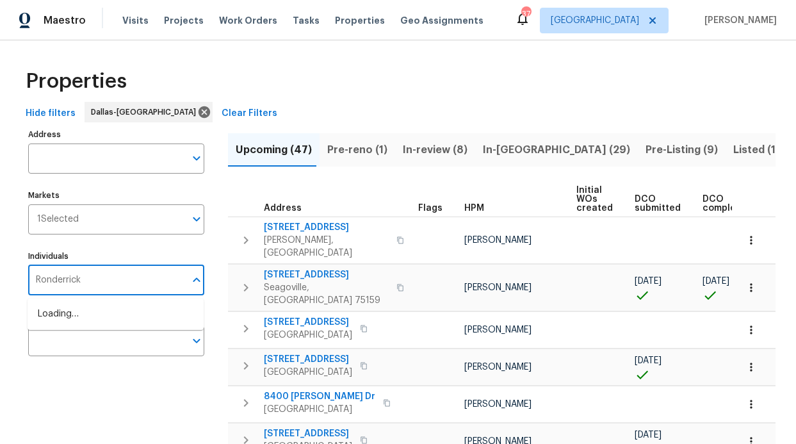
type input "Ronderrick"
click at [54, 311] on input "checkbox" at bounding box center [51, 320] width 27 height 27
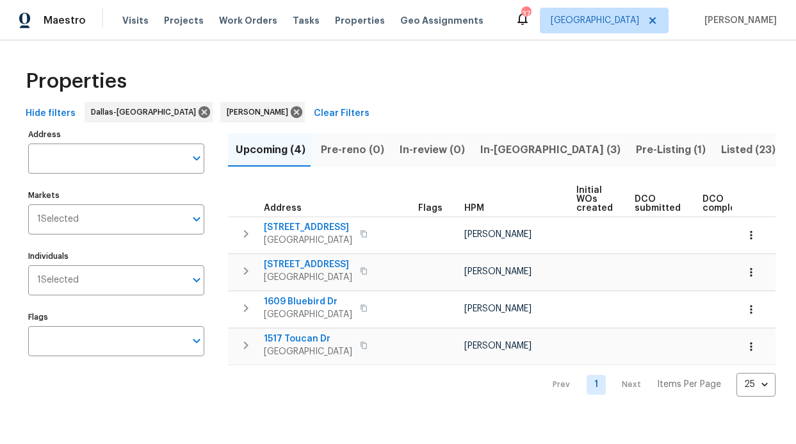
click at [636, 147] on span "Pre-Listing (1)" at bounding box center [671, 150] width 70 height 18
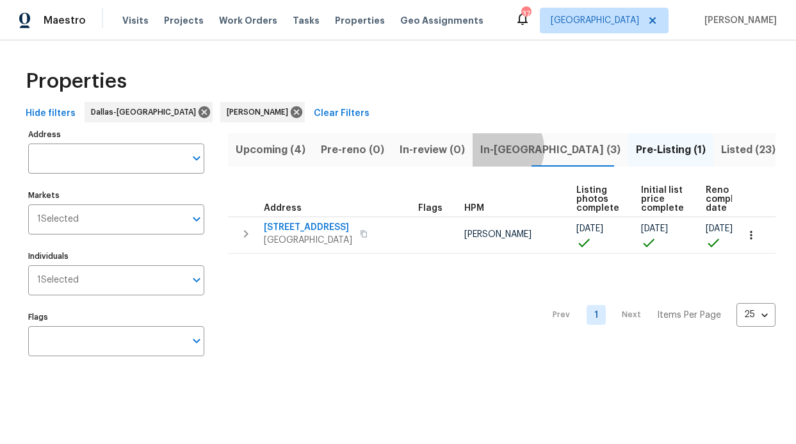
click at [492, 149] on span "In-reno (3)" at bounding box center [550, 150] width 140 height 18
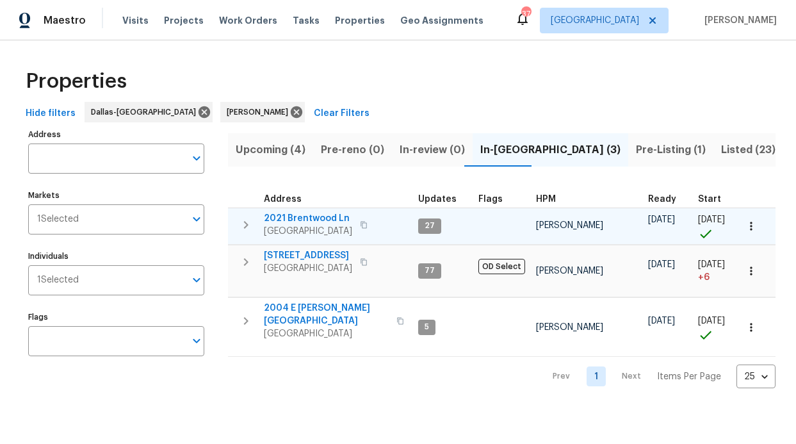
click at [320, 218] on span "2021 Brentwood Ln" at bounding box center [308, 218] width 88 height 13
click at [320, 214] on span "2021 Brentwood Ln" at bounding box center [308, 218] width 88 height 13
click at [318, 218] on span "2021 Brentwood Ln" at bounding box center [308, 218] width 88 height 13
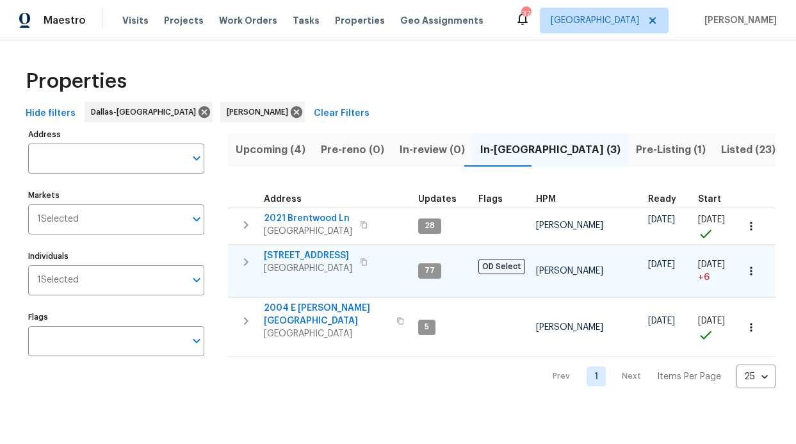
click at [331, 254] on span "6211 Crested Butte Dr" at bounding box center [308, 255] width 88 height 13
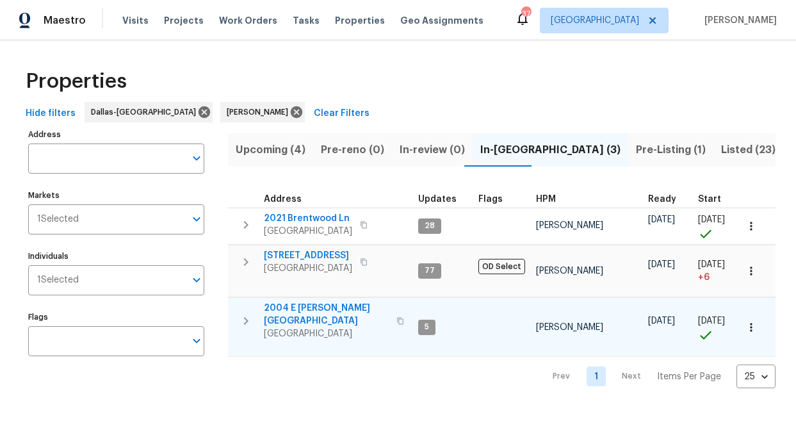
click at [318, 307] on span "2004 E Peters Colony Rd" at bounding box center [326, 315] width 125 height 26
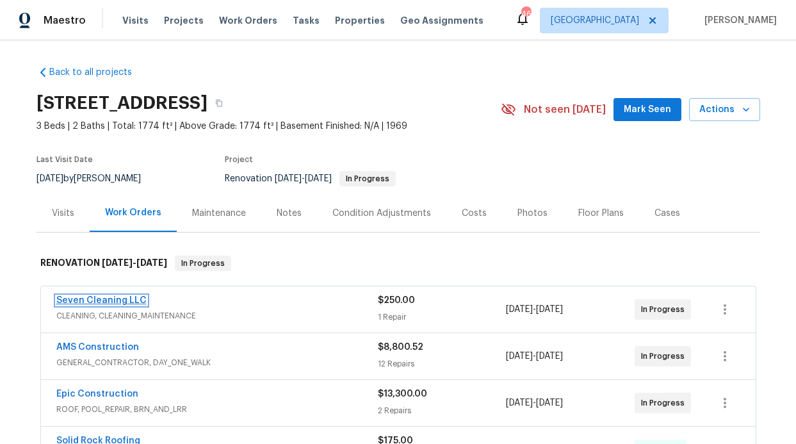
click at [119, 299] on link "Seven Cleaning LLC" at bounding box center [101, 300] width 90 height 9
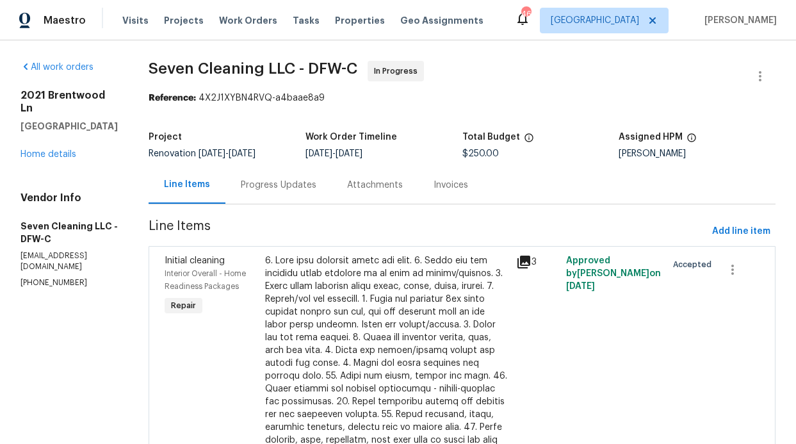
click at [281, 188] on div "Progress Updates" at bounding box center [279, 185] width 76 height 13
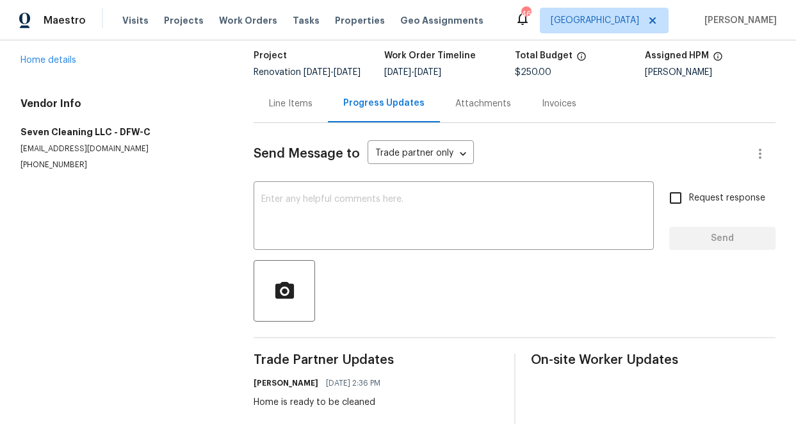
scroll to position [101, 0]
click at [660, 172] on div "Send Message to Trade partner only Trade partner only ​ x ​ Request response Se…" at bounding box center [515, 272] width 522 height 301
click at [666, 184] on input "Request response" at bounding box center [675, 197] width 27 height 27
checkbox input "true"
click at [533, 203] on textarea at bounding box center [453, 216] width 385 height 45
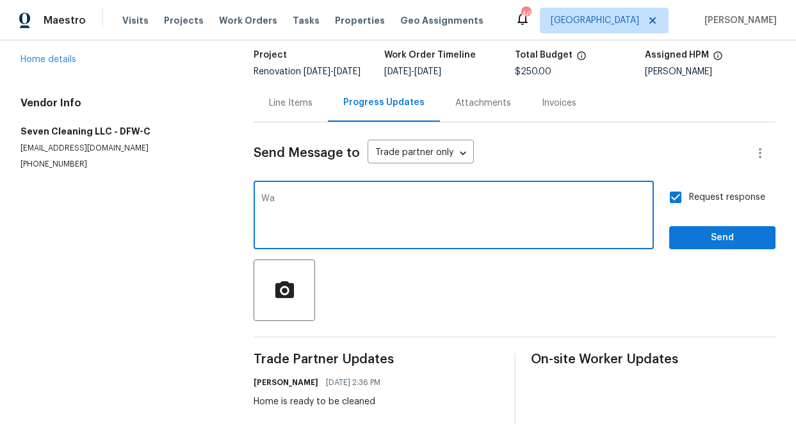
type textarea "W"
type textarea "C"
type textarea "w"
type textarea "C"
click at [393, 194] on textarea "Hello do you have this on the Scheduled ?" at bounding box center [453, 216] width 385 height 45
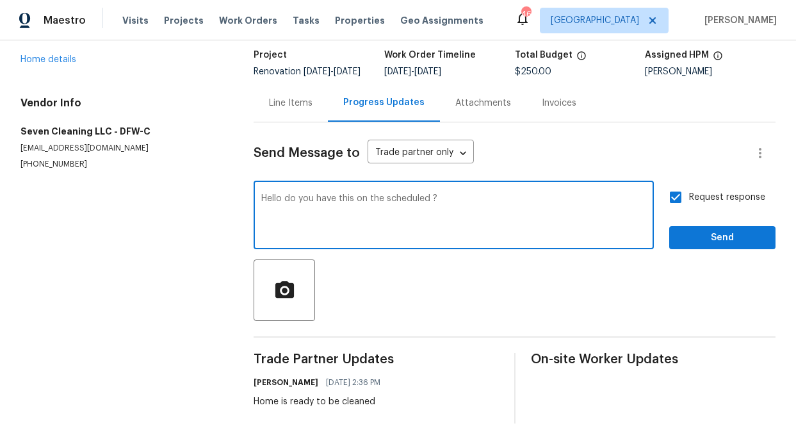
click at [432, 194] on textarea "Hello do you have this on the scheduled ?" at bounding box center [453, 216] width 385 height 45
click at [430, 194] on textarea "Hello do you have this on the scheduled ?" at bounding box center [453, 216] width 385 height 45
click at [434, 194] on textarea "Hello do you have this on the scheduled ?" at bounding box center [453, 216] width 385 height 45
type textarea "Hello do you have this on the scheduled?"
click at [682, 230] on span "Send" at bounding box center [723, 238] width 86 height 16
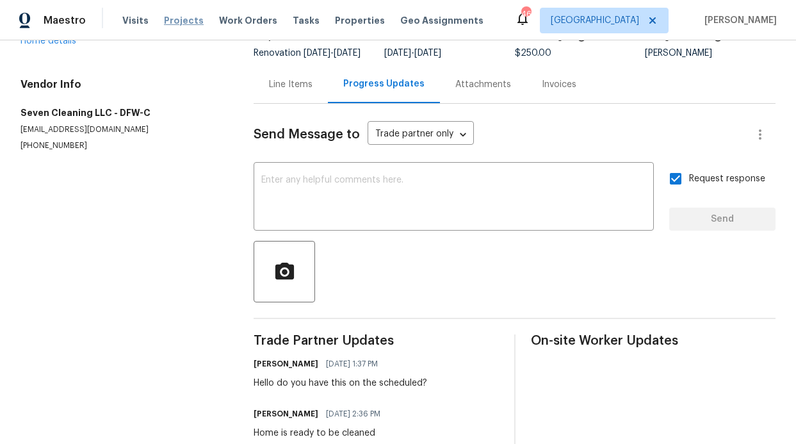
click at [193, 23] on span "Projects" at bounding box center [184, 20] width 40 height 13
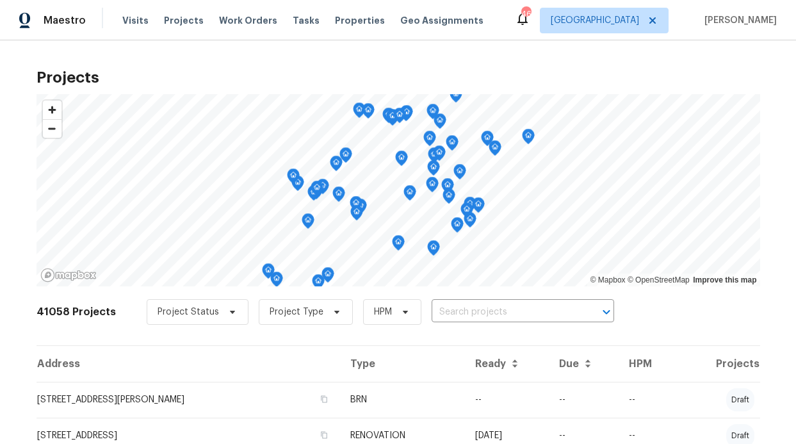
click at [314, 12] on div "Visits Projects Work Orders Tasks Properties Geo Assignments" at bounding box center [310, 21] width 377 height 26
click at [316, 18] on div "Visits Projects Work Orders Tasks Properties Geo Assignments" at bounding box center [310, 21] width 377 height 26
click at [336, 20] on span "Properties" at bounding box center [360, 20] width 50 height 13
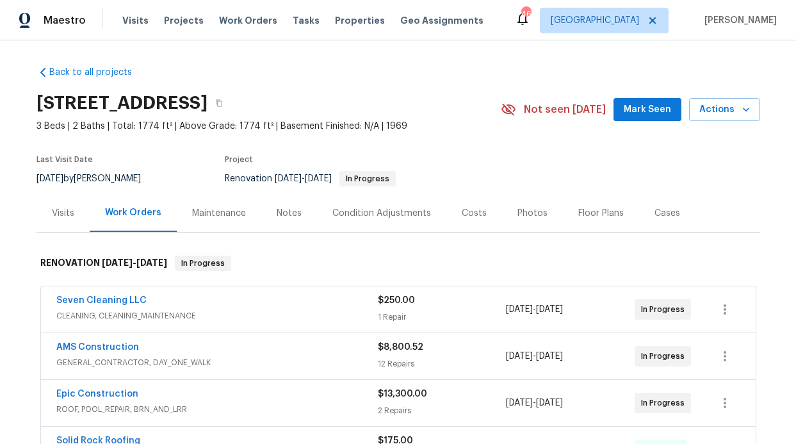
click at [618, 116] on button "Mark Seen" at bounding box center [648, 110] width 68 height 24
click at [282, 218] on div "Notes" at bounding box center [289, 213] width 25 height 13
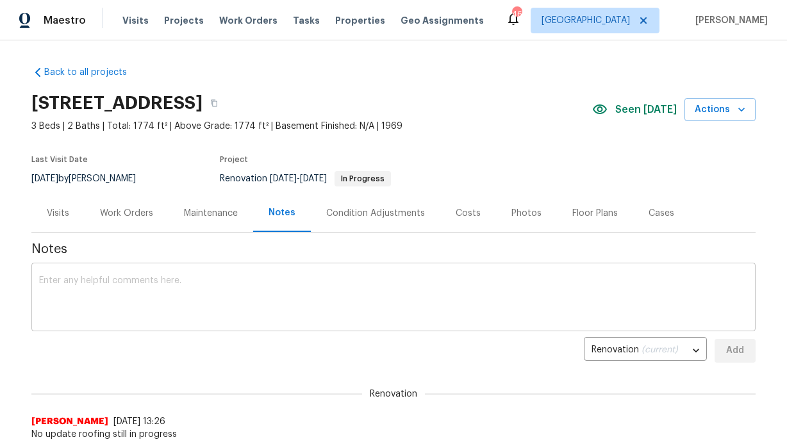
click at [229, 293] on textarea at bounding box center [393, 298] width 708 height 45
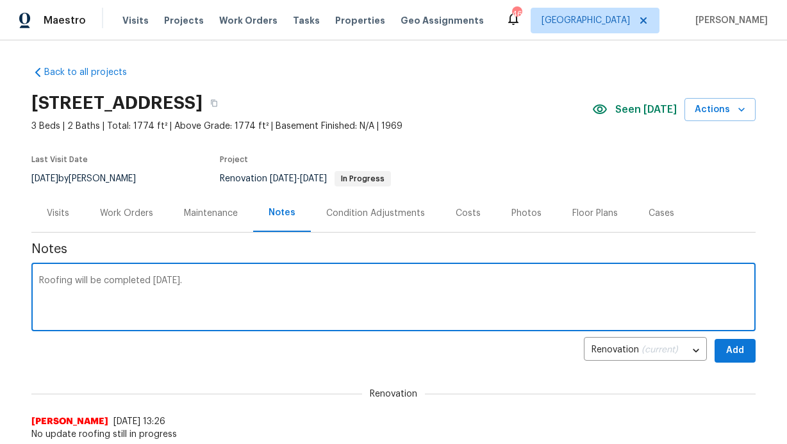
click at [216, 288] on textarea "Roofing will be completed today." at bounding box center [393, 298] width 708 height 45
type textarea "Roofing will be completed today."
click at [737, 347] on span "Add" at bounding box center [734, 351] width 20 height 16
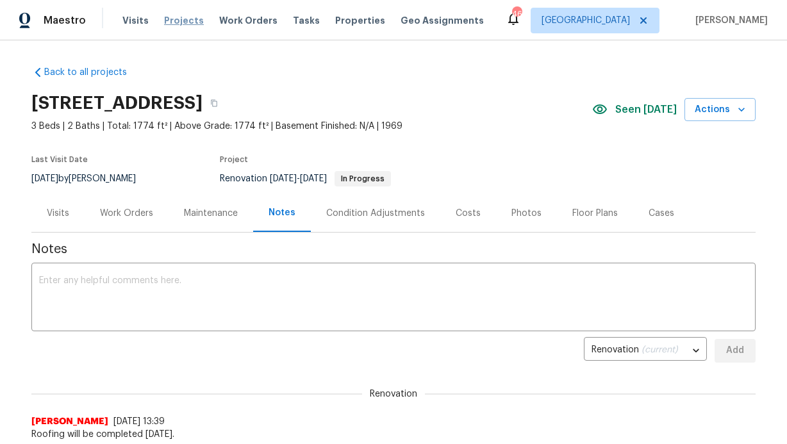
click at [181, 26] on span "Projects" at bounding box center [184, 20] width 40 height 13
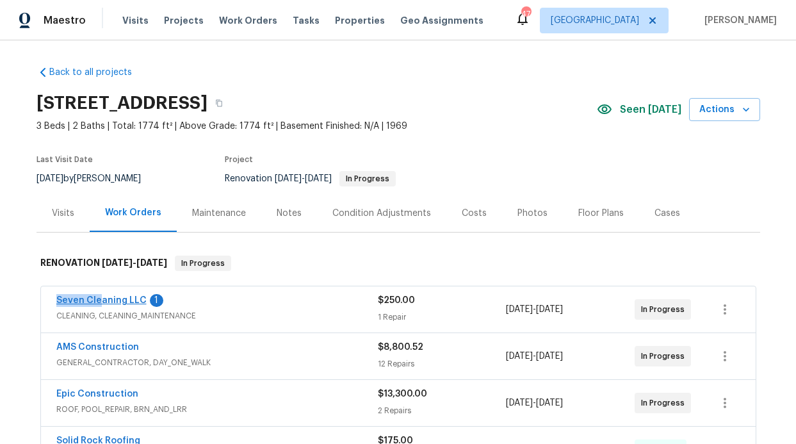
click at [94, 295] on span "Seven Cleaning LLC" at bounding box center [101, 300] width 90 height 13
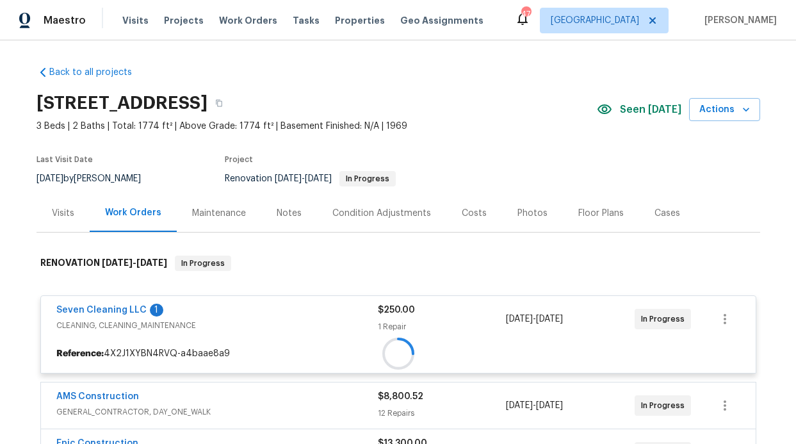
click at [94, 303] on div "Seven Cleaning LLC 1 CLEANING, CLEANING_MAINTENANCE $250.00 1 Repair 9/4/2025 -…" at bounding box center [398, 319] width 715 height 46
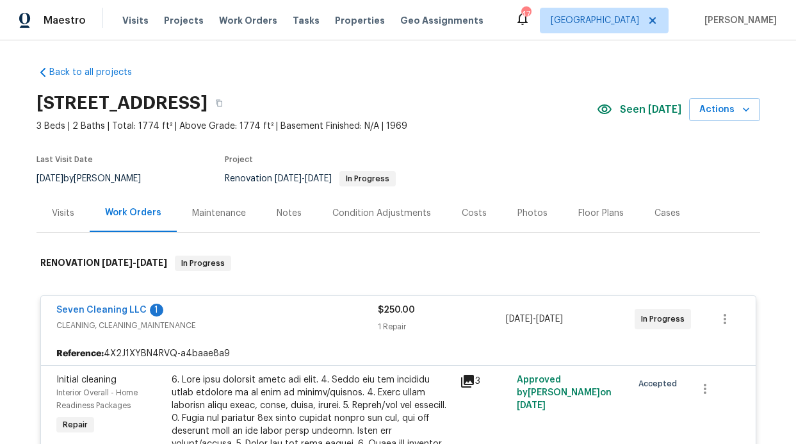
click at [94, 305] on span "Seven Cleaning LLC" at bounding box center [101, 310] width 90 height 13
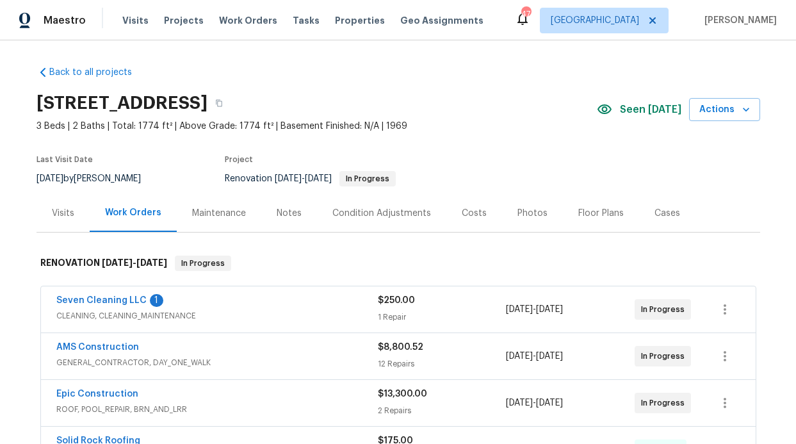
click at [94, 309] on div "Seven Cleaning LLC 1 CLEANING, CLEANING_MAINTENANCE" at bounding box center [217, 308] width 322 height 28
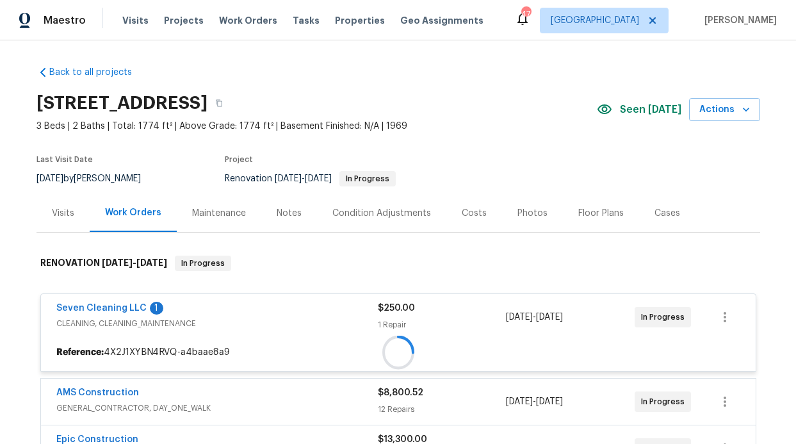
click at [99, 302] on div "Seven Cleaning LLC 1 CLEANING, CLEANING_MAINTENANCE $250.00 1 Repair 9/4/2025 -…" at bounding box center [398, 317] width 715 height 46
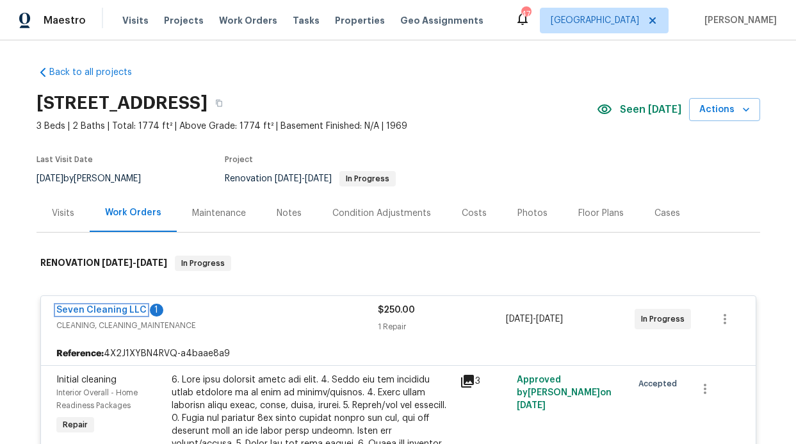
click at [98, 307] on link "Seven Cleaning LLC" at bounding box center [101, 310] width 90 height 9
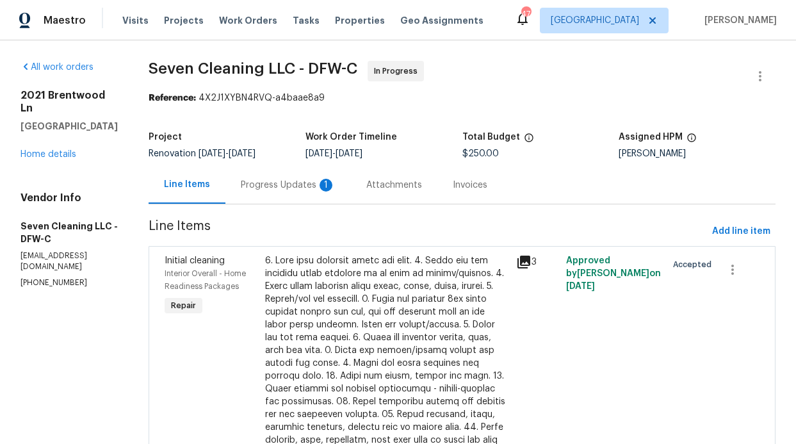
click at [296, 192] on div "Progress Updates 1" at bounding box center [288, 185] width 126 height 38
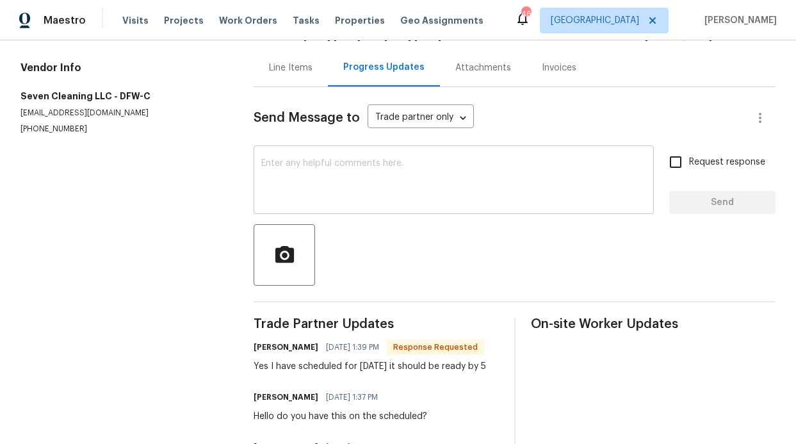
scroll to position [200, 0]
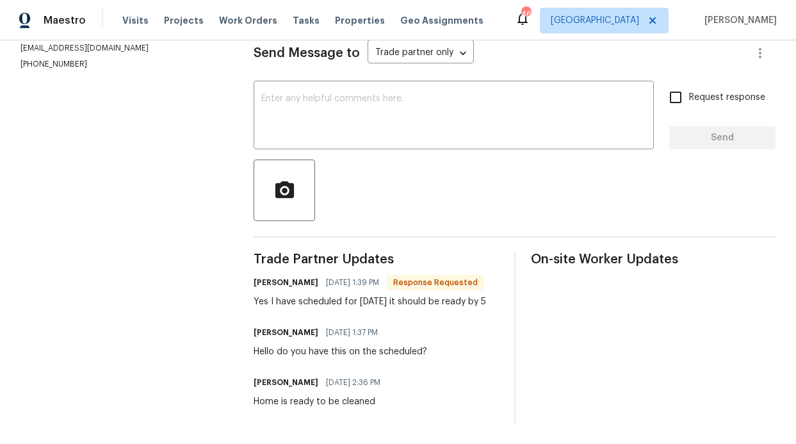
click at [347, 143] on div "Send Message to Trade partner only Trade partner only ​ x ​ Request response Se…" at bounding box center [515, 222] width 522 height 401
click at [340, 131] on div "x ​" at bounding box center [454, 116] width 400 height 65
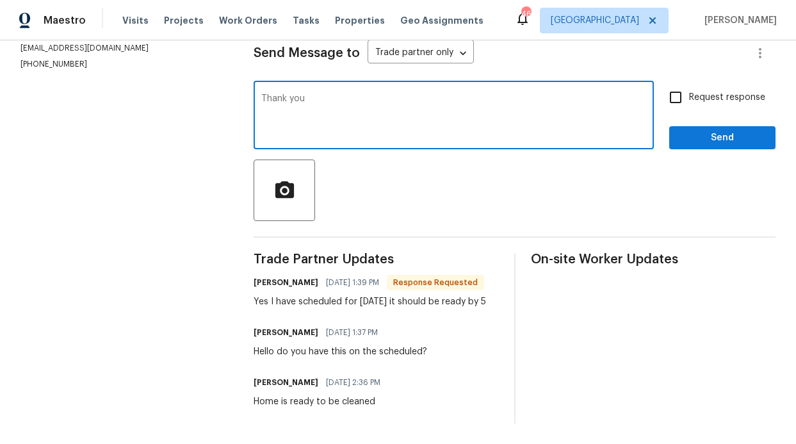
type textarea "Thank you"
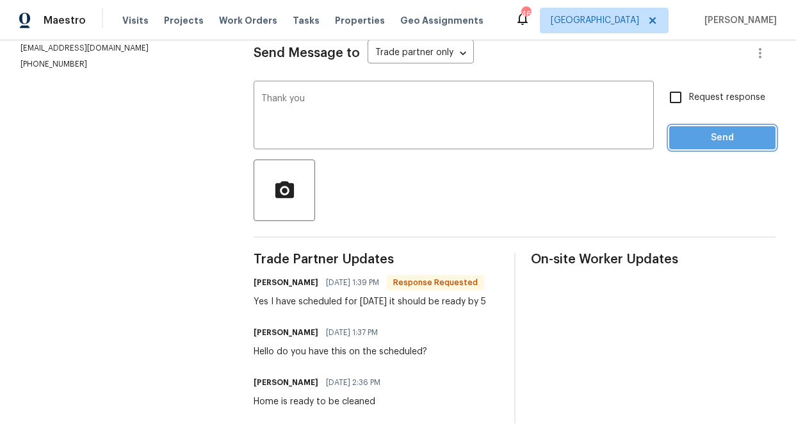
click at [723, 130] on span "Send" at bounding box center [723, 138] width 86 height 16
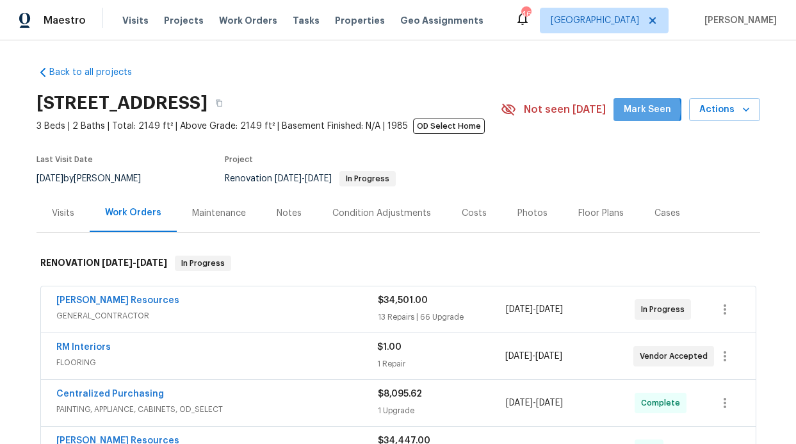
click at [632, 110] on span "Mark Seen" at bounding box center [647, 110] width 47 height 16
click at [277, 212] on div "Notes" at bounding box center [289, 213] width 25 height 13
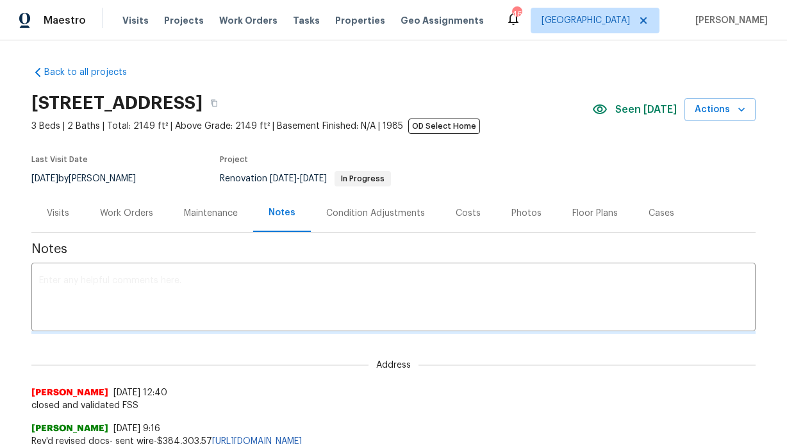
click at [221, 291] on textarea at bounding box center [393, 298] width 708 height 45
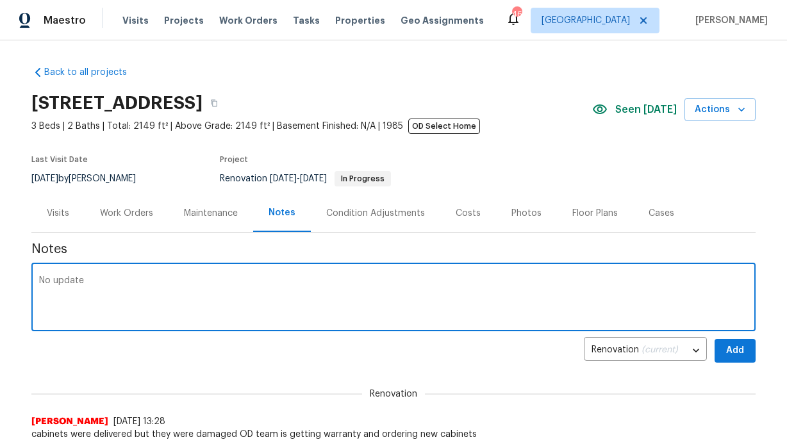
type textarea "No update"
click at [749, 347] on button "Add" at bounding box center [734, 351] width 41 height 24
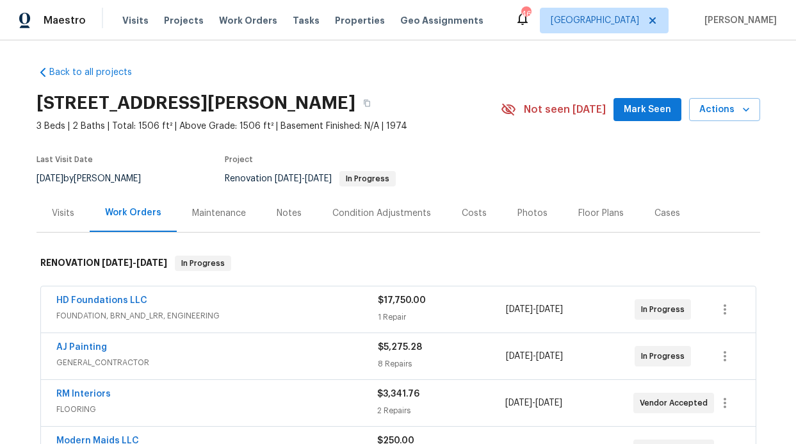
click at [281, 217] on div "Notes" at bounding box center [289, 213] width 25 height 13
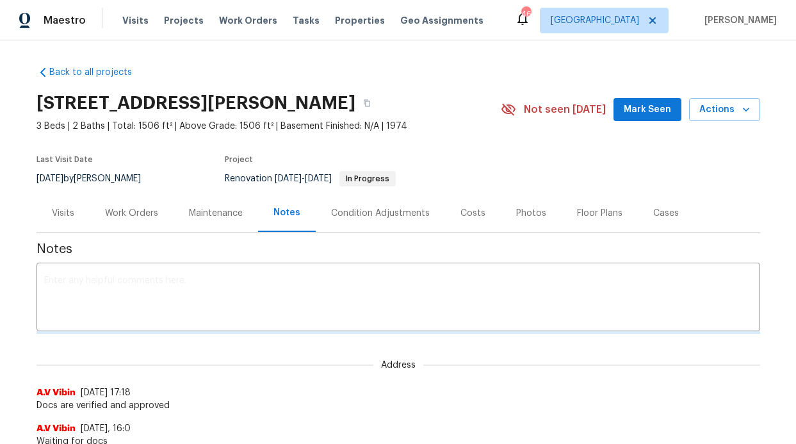
click at [205, 305] on textarea at bounding box center [398, 298] width 708 height 45
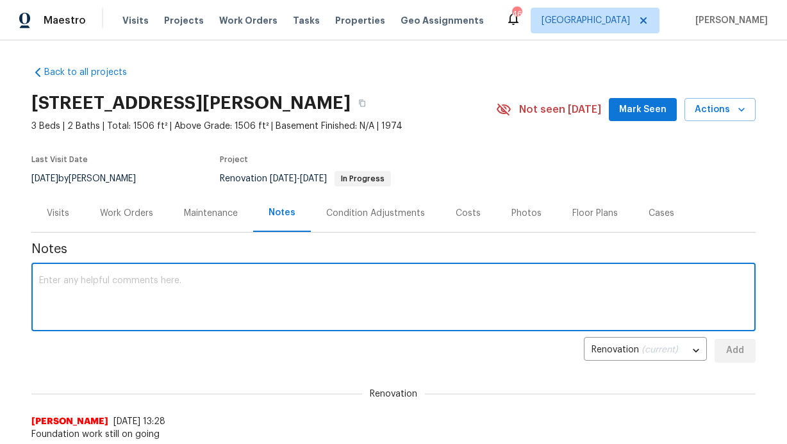
click at [204, 303] on textarea at bounding box center [393, 298] width 708 height 45
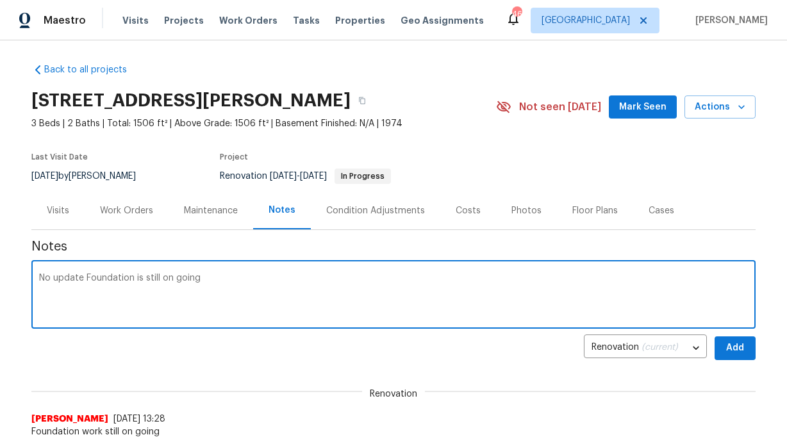
type textarea "No update Foundation is still on going"
click at [761, 336] on div "Back to all projects [STREET_ADDRESS][PERSON_NAME] 3 Beds | 2 Baths | Total: 15…" at bounding box center [393, 242] width 787 height 404
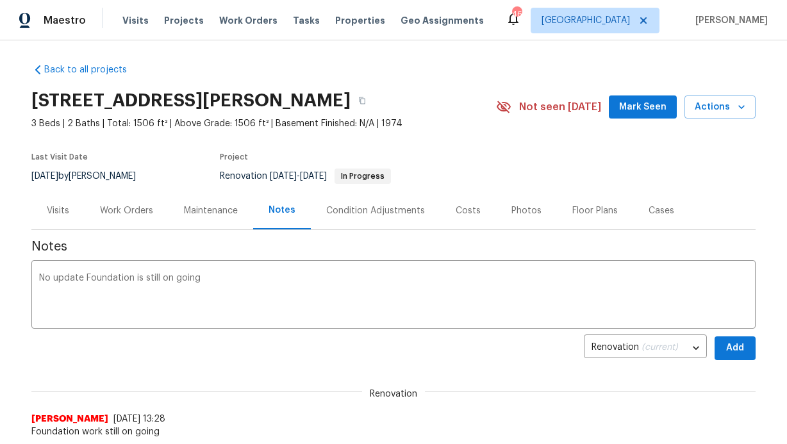
click at [753, 345] on div "Back to all projects [STREET_ADDRESS][PERSON_NAME] 3 Beds | 2 Baths | Total: 15…" at bounding box center [393, 242] width 787 height 404
click at [749, 352] on button "Add" at bounding box center [734, 348] width 41 height 24
click at [638, 109] on span "Mark Seen" at bounding box center [642, 107] width 47 height 16
